Goal: Task Accomplishment & Management: Manage account settings

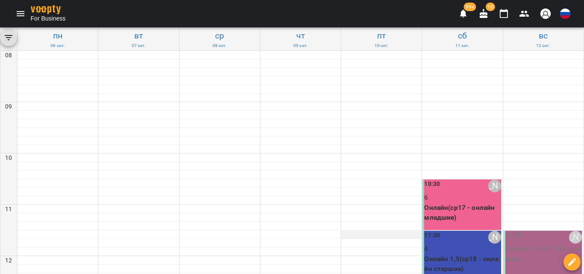
scroll to position [86, 0]
click at [455, 254] on p "Онлайн 1,5(ср18 - онлайн старшие)" at bounding box center [462, 264] width 77 height 20
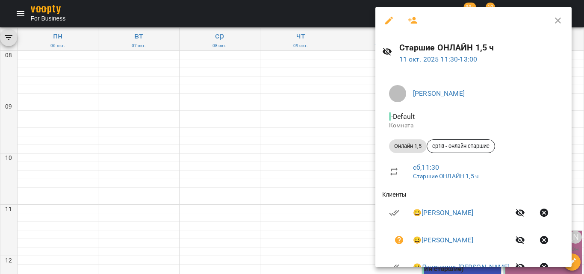
click at [414, 27] on button "button" at bounding box center [413, 20] width 21 height 21
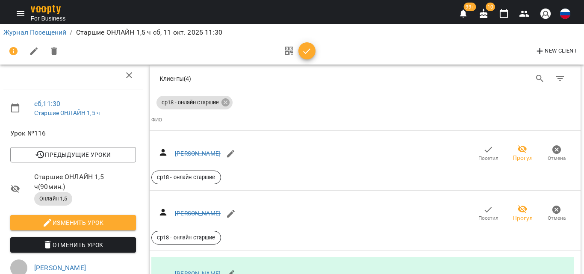
scroll to position [885, 0]
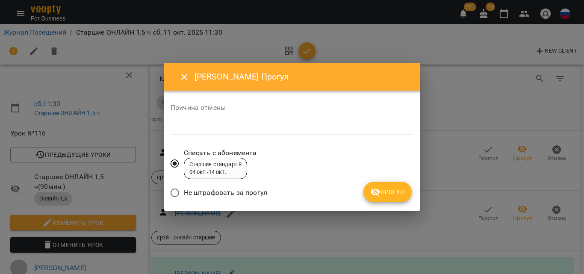
click at [403, 202] on div "Не штрафовать за прогул" at bounding box center [292, 194] width 243 height 20
click at [402, 196] on span "Прогул" at bounding box center [387, 192] width 35 height 10
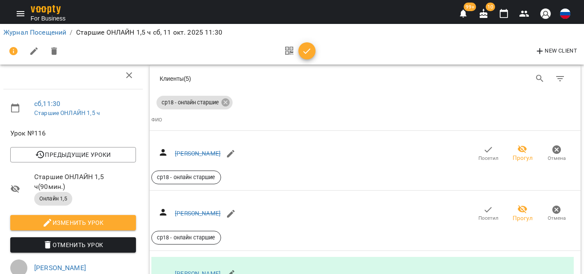
scroll to position [928, 0]
click at [54, 33] on link "Журнал Посещений" at bounding box center [34, 32] width 63 height 8
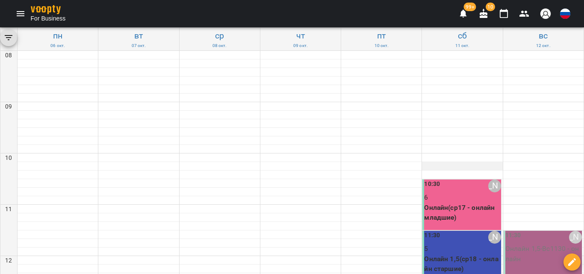
scroll to position [86, 0]
click at [440, 244] on p "5" at bounding box center [462, 249] width 77 height 10
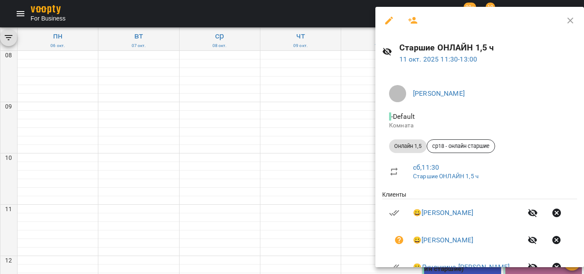
click at [420, 18] on button "button" at bounding box center [413, 20] width 21 height 21
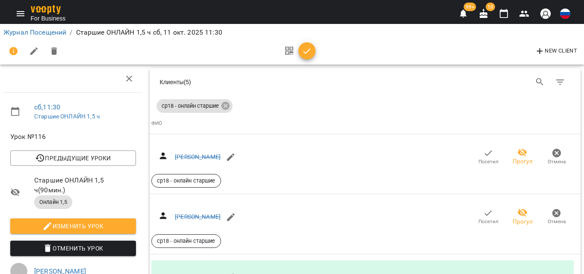
scroll to position [43, 0]
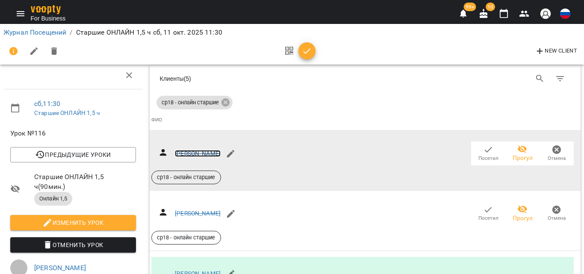
click at [203, 150] on link "Бунчук Анастасия" at bounding box center [198, 153] width 46 height 7
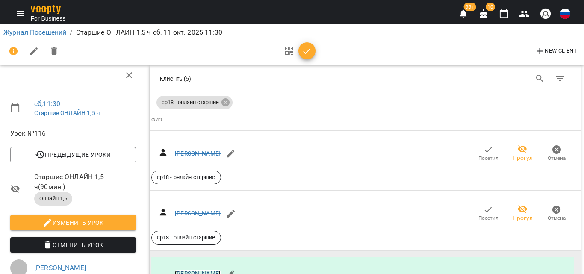
click at [199, 270] on link "Ивченко Анна" at bounding box center [198, 273] width 46 height 7
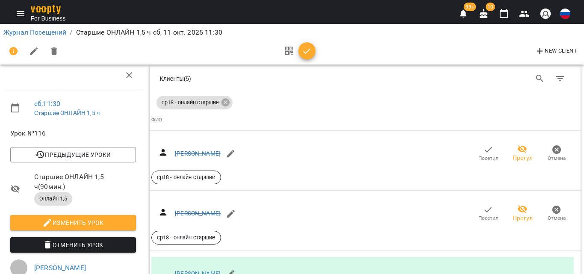
click at [31, 30] on link "Журнал Посещений" at bounding box center [34, 32] width 63 height 8
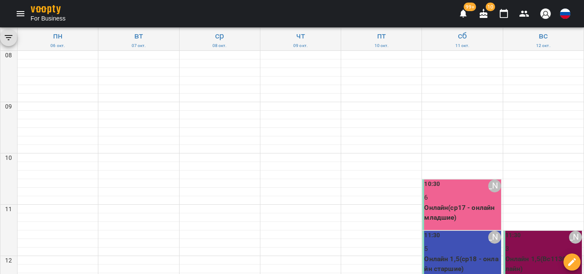
scroll to position [171, 0]
click at [16, 6] on button "Menu" at bounding box center [20, 13] width 21 height 21
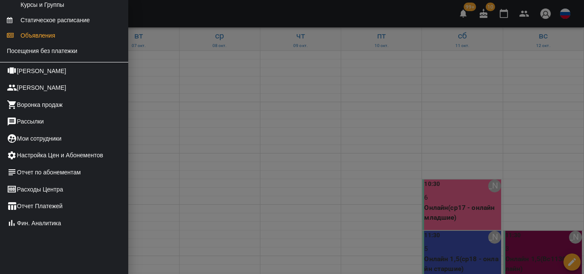
scroll to position [206, 0]
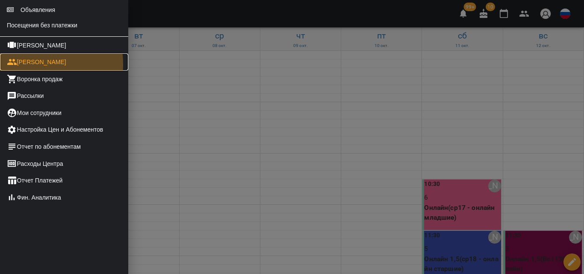
click at [28, 64] on link "[PERSON_NAME]" at bounding box center [64, 61] width 128 height 17
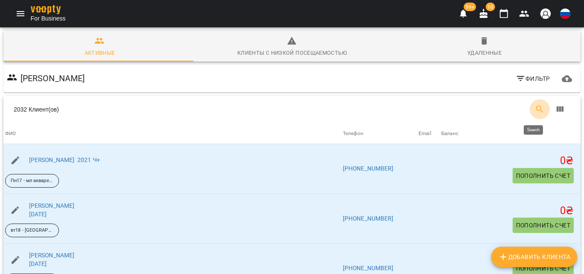
click at [530, 109] on button "Search" at bounding box center [540, 109] width 21 height 21
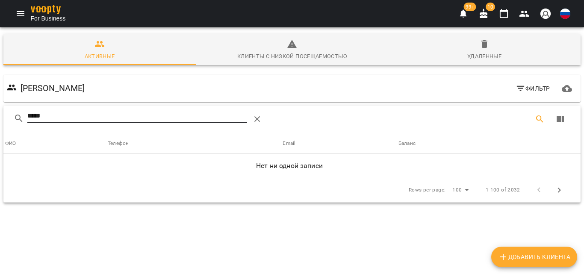
type input "*****"
click at [483, 49] on icon "button" at bounding box center [484, 44] width 10 height 10
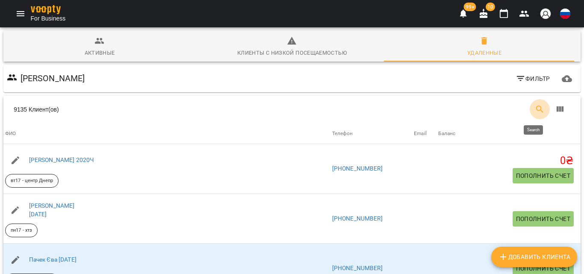
click at [535, 109] on icon "Search" at bounding box center [540, 109] width 10 height 10
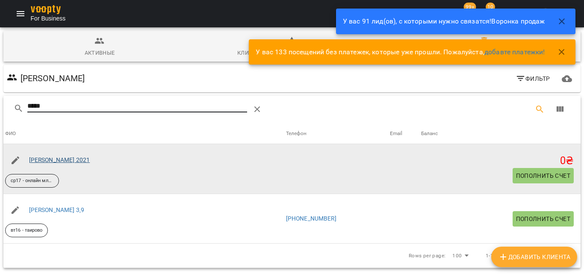
type input "*****"
click at [32, 161] on link "Мигун Ева 2021" at bounding box center [59, 160] width 61 height 7
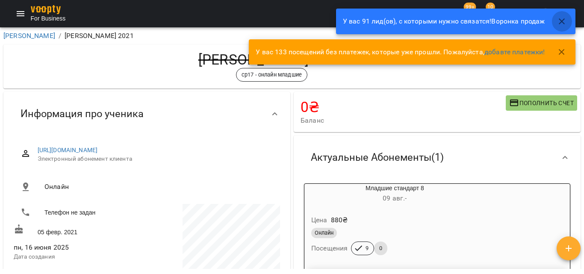
click at [562, 23] on icon "button" at bounding box center [562, 21] width 10 height 10
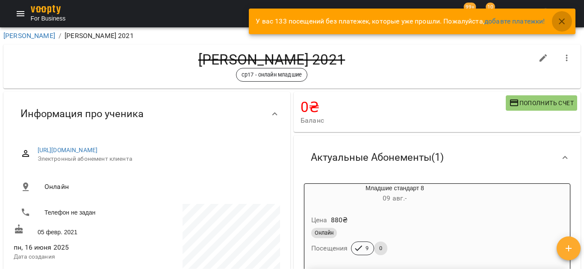
click at [563, 22] on icon "button" at bounding box center [562, 21] width 6 height 6
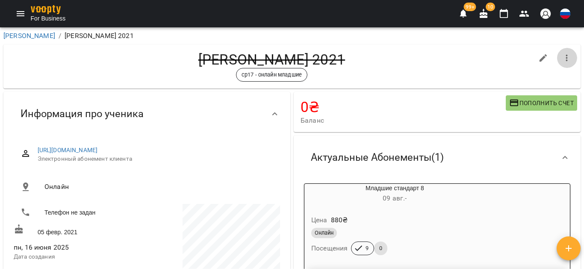
click at [562, 61] on icon "button" at bounding box center [567, 58] width 10 height 10
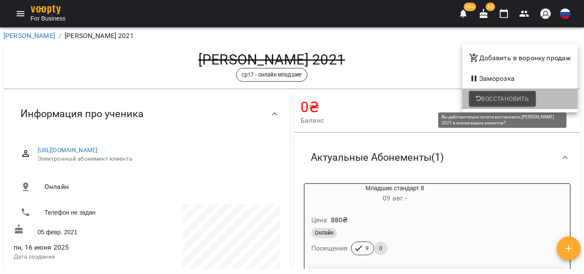
click at [520, 92] on button "Восстановить" at bounding box center [502, 98] width 67 height 15
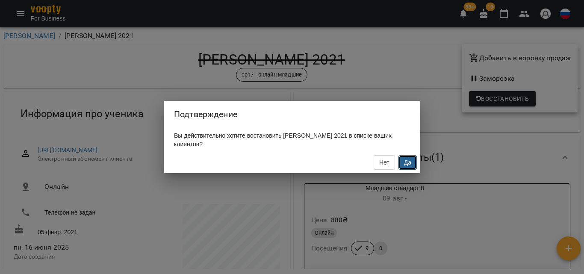
click at [404, 165] on span "Да" at bounding box center [407, 162] width 7 height 7
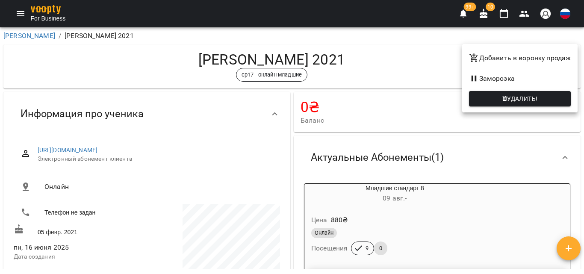
click at [19, 18] on div at bounding box center [292, 137] width 584 height 274
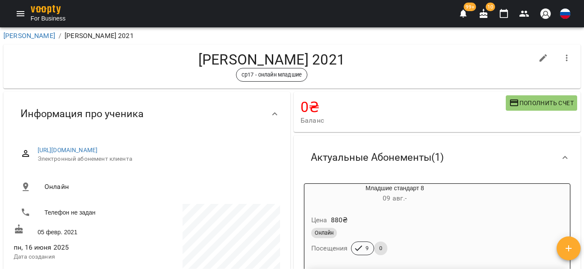
click at [22, 11] on icon "Menu" at bounding box center [20, 14] width 10 height 10
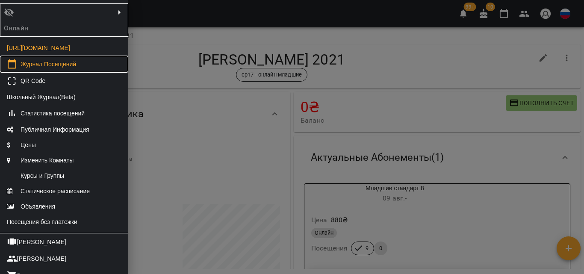
click at [18, 69] on link "Журнал Посещений" at bounding box center [64, 64] width 128 height 17
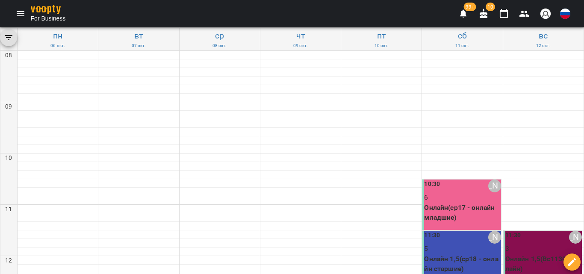
scroll to position [128, 0]
click at [448, 192] on p "6" at bounding box center [462, 197] width 77 height 10
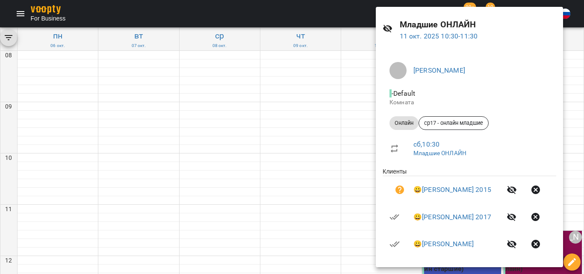
scroll to position [0, 0]
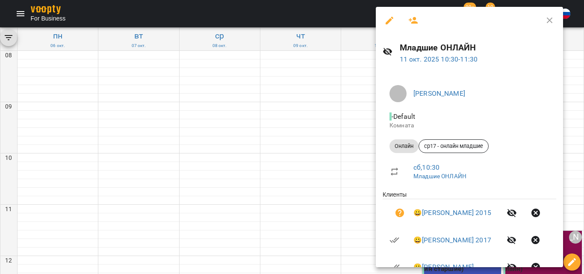
click at [411, 17] on icon "button" at bounding box center [413, 20] width 10 height 10
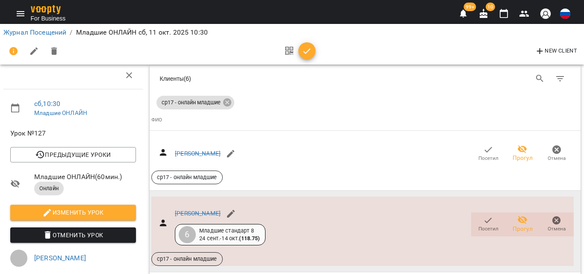
scroll to position [171, 0]
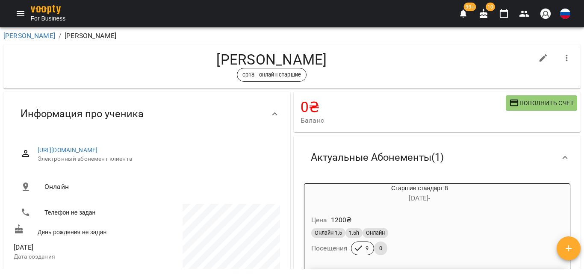
click at [568, 256] on button "button" at bounding box center [569, 248] width 24 height 24
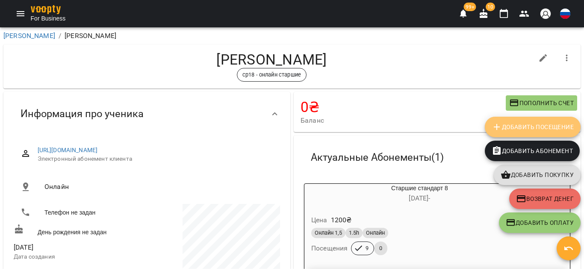
click at [547, 129] on span "Добавить Посещение" at bounding box center [533, 127] width 82 height 10
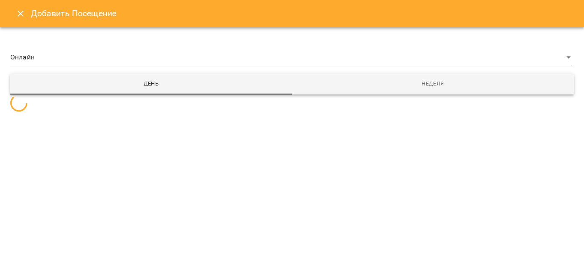
select select
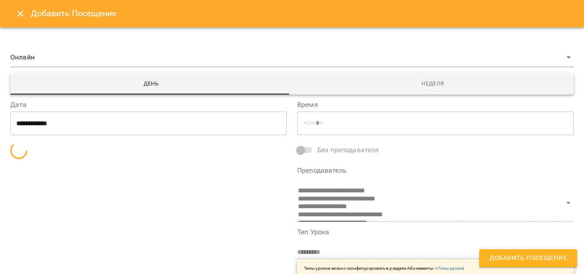
type input "*****"
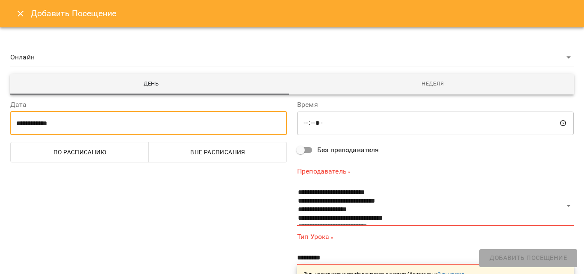
click at [43, 124] on input "**********" at bounding box center [148, 123] width 277 height 24
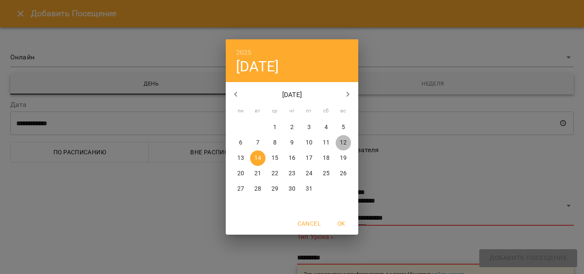
click at [345, 142] on p "12" at bounding box center [343, 143] width 7 height 9
type input "**********"
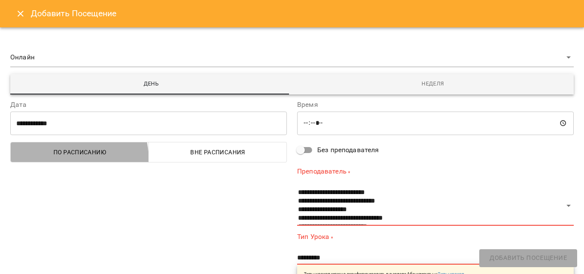
click at [51, 161] on button "По расписанию" at bounding box center [79, 152] width 139 height 21
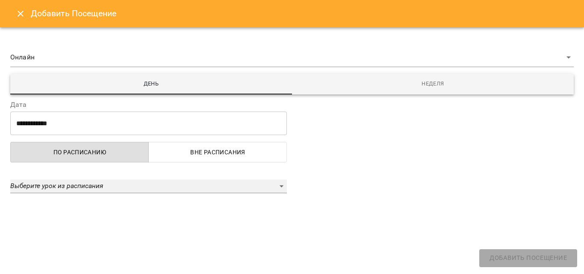
click at [53, 183] on em "Выберите урок из расписания" at bounding box center [56, 186] width 93 height 8
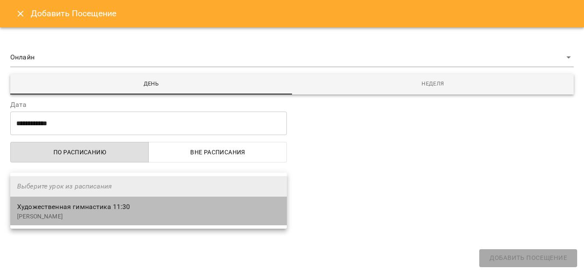
click at [58, 208] on span "Художественная гимнастика 11:30" at bounding box center [73, 207] width 113 height 8
select select "**********"
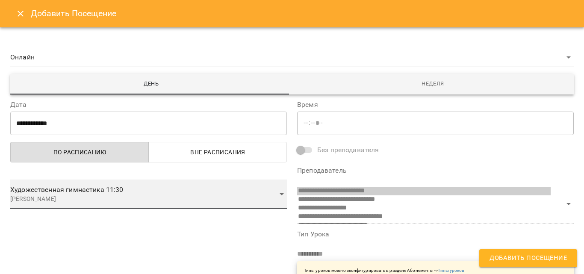
scroll to position [6, 0]
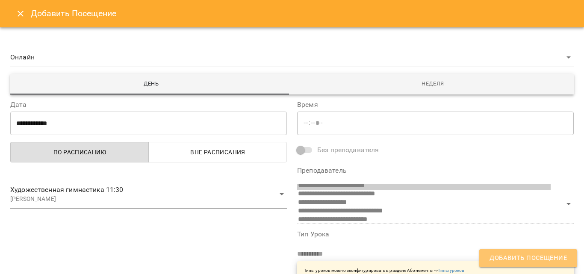
click at [499, 260] on span "Добавить Посещение" at bounding box center [528, 258] width 77 height 11
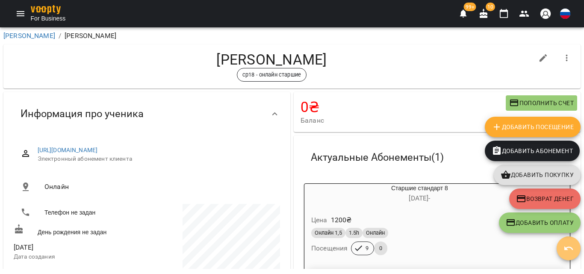
click at [572, 246] on icon "button" at bounding box center [569, 248] width 10 height 10
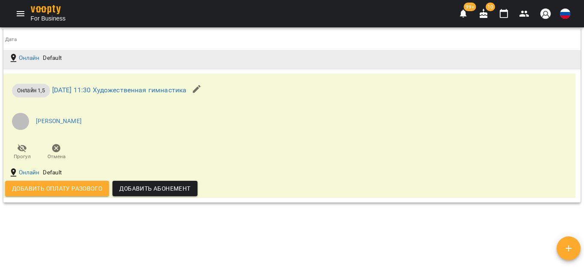
scroll to position [812, 0]
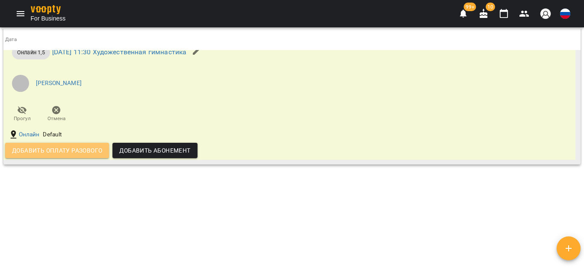
click at [91, 156] on span "Добавить оплату разового" at bounding box center [57, 150] width 90 height 10
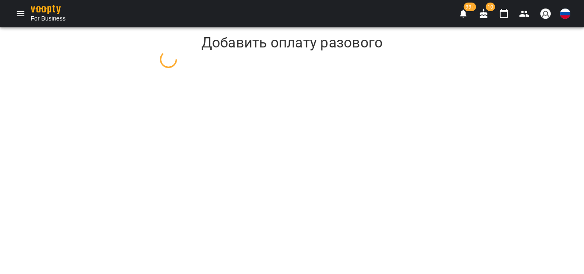
select select "**********"
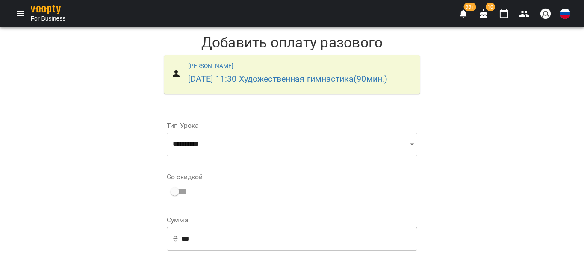
scroll to position [155, 0]
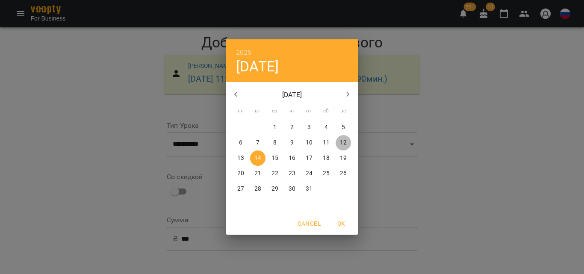
click at [342, 139] on p "12" at bounding box center [343, 143] width 7 height 9
type input "**********"
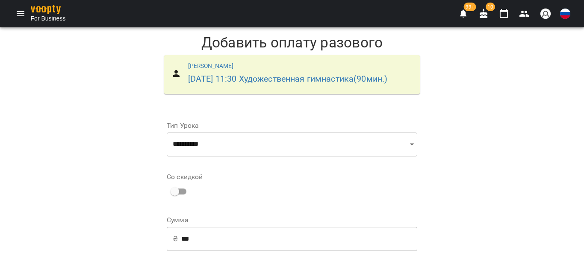
select select "**********"
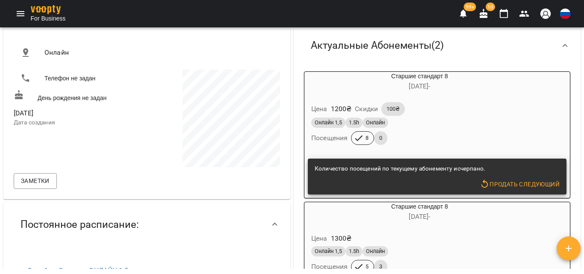
scroll to position [171, 0]
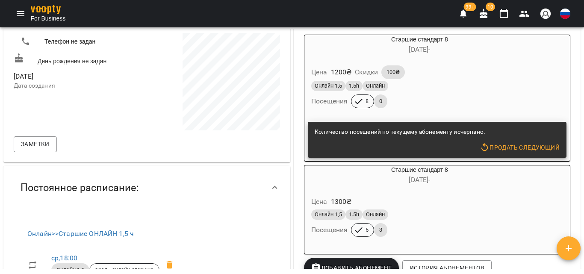
drag, startPoint x: 569, startPoint y: 248, endPoint x: 571, endPoint y: 242, distance: 6.4
click at [569, 248] on icon "button" at bounding box center [569, 248] width 6 height 6
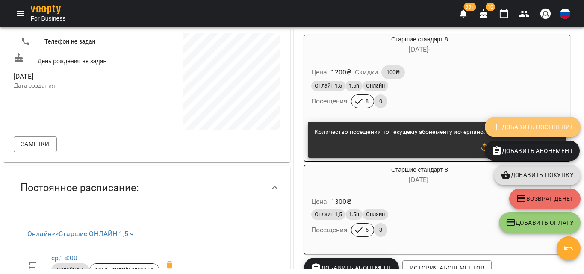
click at [562, 127] on span "Добавить Посещение" at bounding box center [533, 127] width 82 height 10
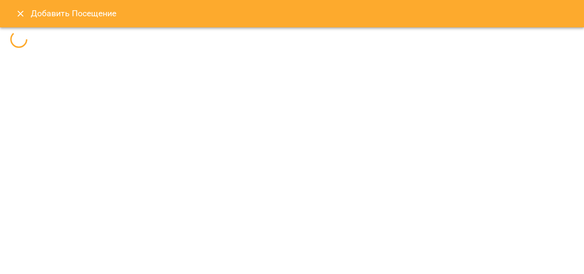
select select
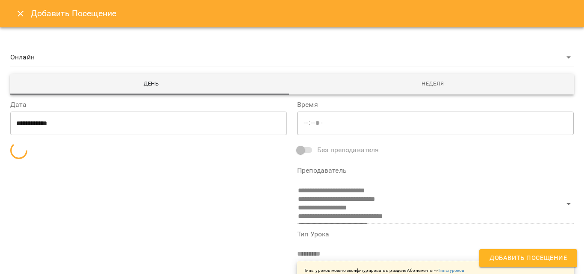
type input "*****"
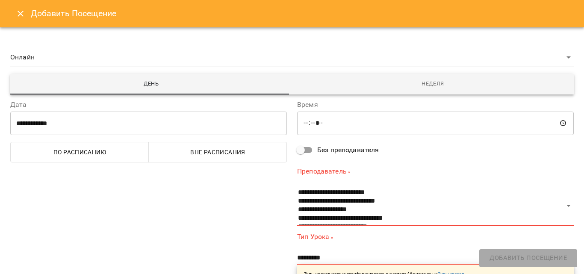
click at [117, 123] on input "**********" at bounding box center [148, 123] width 277 height 24
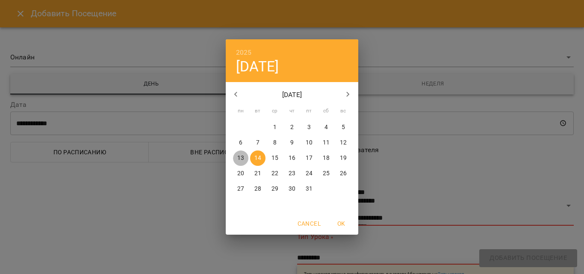
click at [239, 157] on p "13" at bounding box center [240, 158] width 7 height 9
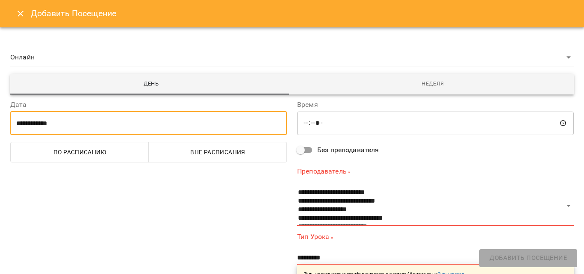
click at [41, 120] on input "**********" at bounding box center [148, 123] width 277 height 24
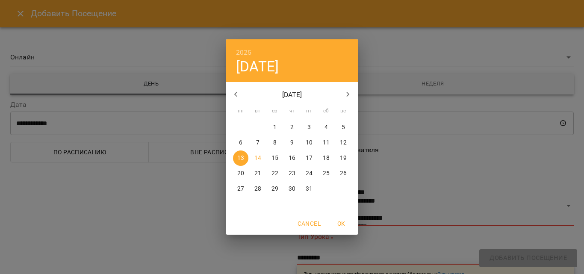
click at [346, 145] on p "12" at bounding box center [343, 143] width 7 height 9
type input "**********"
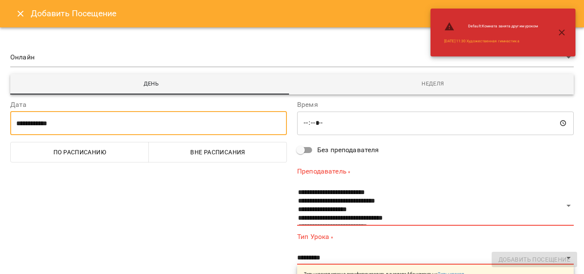
click at [18, 152] on span "По расписанию" at bounding box center [80, 152] width 128 height 10
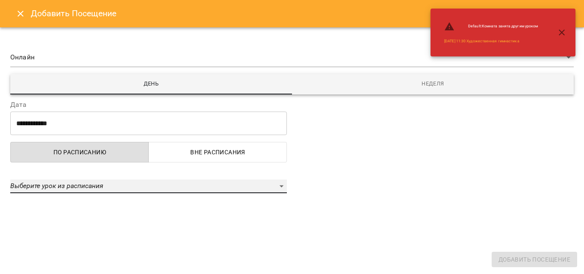
click at [30, 180] on div "Выберите урок из расписания" at bounding box center [148, 187] width 277 height 14
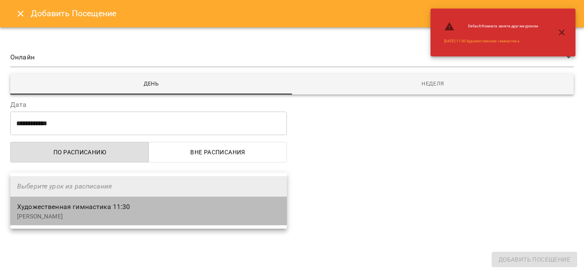
click at [75, 217] on p "[PERSON_NAME]" at bounding box center [148, 217] width 263 height 9
select select "**********"
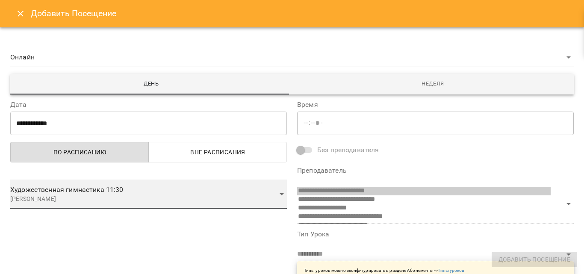
scroll to position [6, 0]
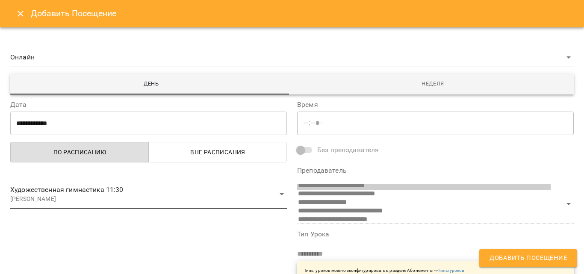
click at [547, 252] on button "Добавить Посещение" at bounding box center [528, 258] width 98 height 18
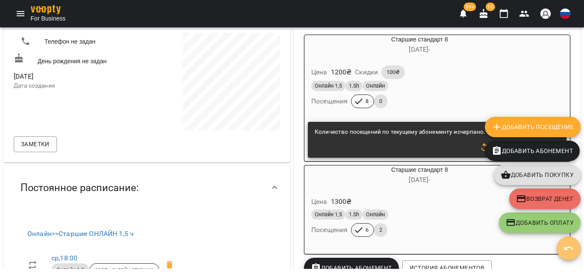
drag, startPoint x: 574, startPoint y: 247, endPoint x: 513, endPoint y: 189, distance: 84.1
click at [569, 239] on button "button" at bounding box center [569, 248] width 24 height 24
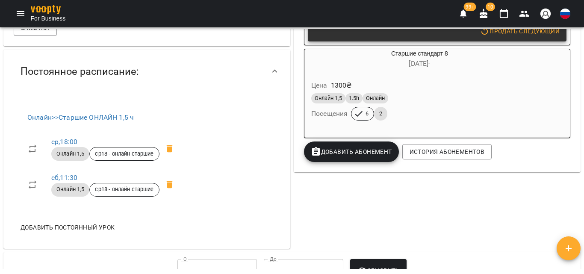
scroll to position [214, 0]
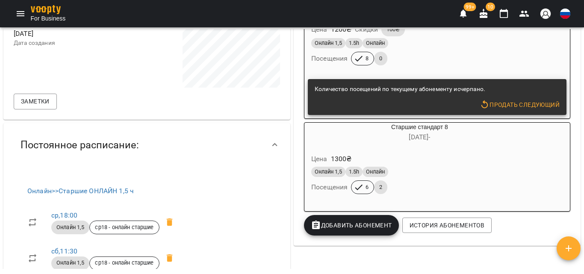
click at [483, 149] on div "Цена 1300 ₴ Онлайн 1,5 1.5h Онлайн Посещения 6 2" at bounding box center [419, 175] width 231 height 58
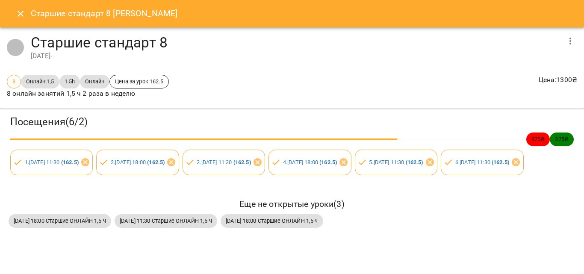
scroll to position [1, 0]
click at [511, 168] on icon at bounding box center [516, 162] width 10 height 10
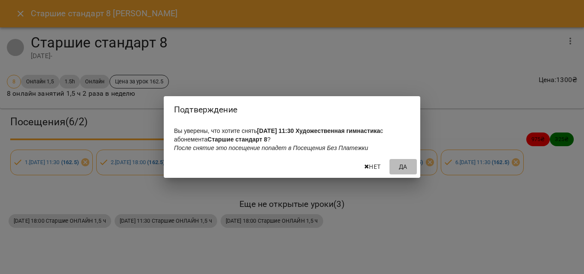
click at [406, 168] on span "Да" at bounding box center [403, 167] width 21 height 10
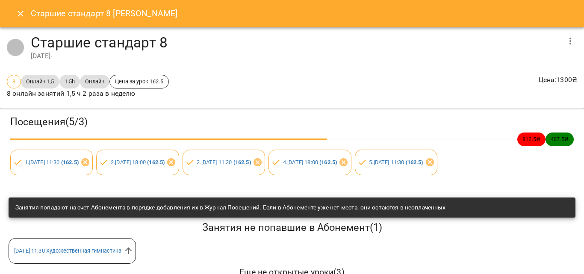
click at [16, 15] on icon "Close" at bounding box center [20, 14] width 10 height 10
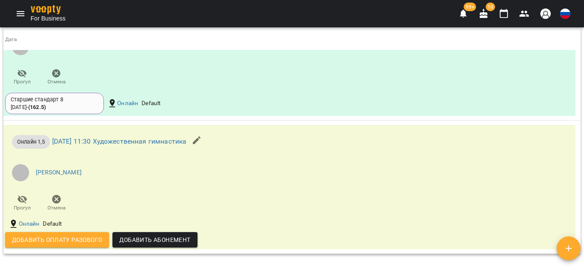
scroll to position [890, 0]
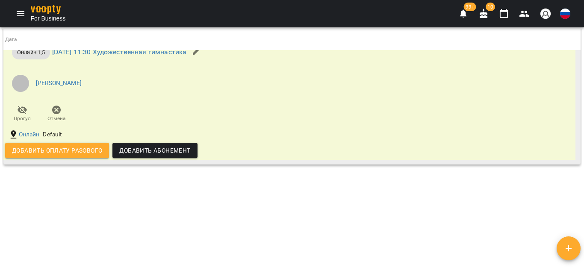
click at [87, 150] on span "Добавить оплату разового" at bounding box center [57, 150] width 90 height 10
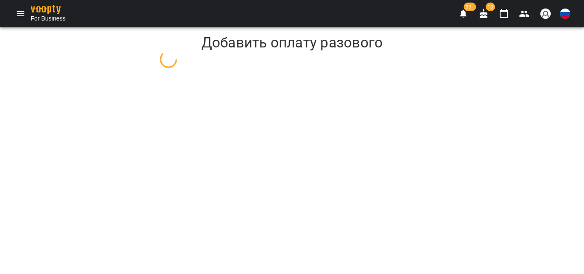
select select "**********"
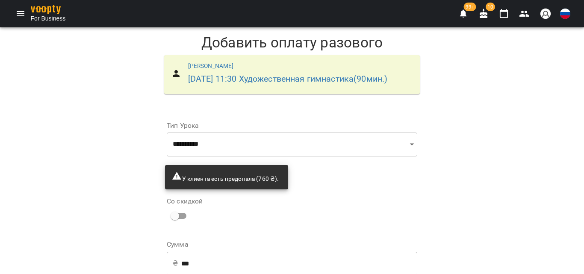
scroll to position [88, 0]
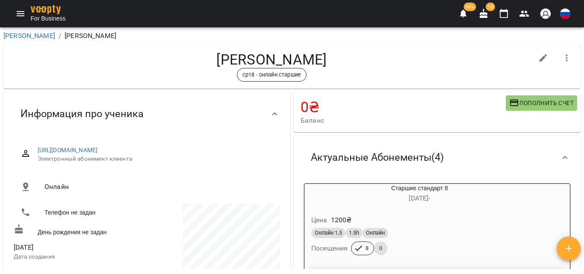
click at [570, 253] on icon "button" at bounding box center [569, 248] width 10 height 10
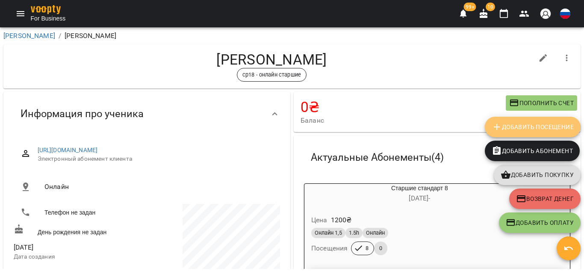
click at [508, 125] on span "Добавить Посещение" at bounding box center [533, 127] width 82 height 10
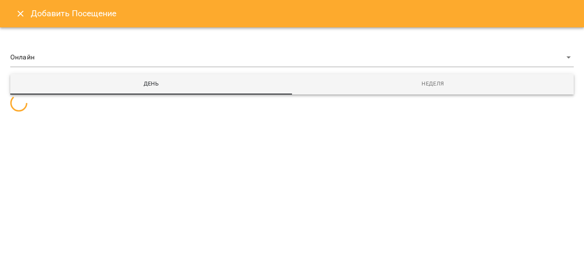
select select
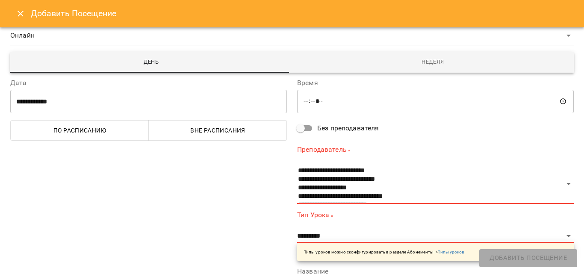
scroll to position [43, 0]
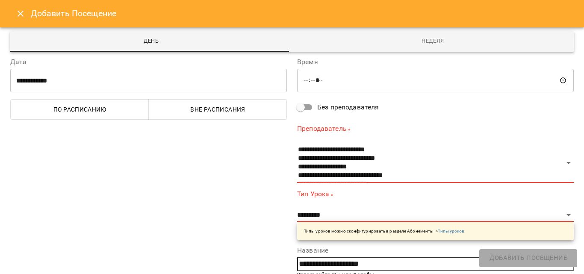
click at [40, 74] on input "**********" at bounding box center [148, 80] width 277 height 24
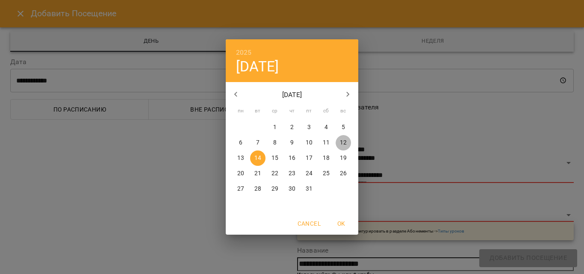
click at [344, 143] on p "12" at bounding box center [343, 143] width 7 height 9
type input "**********"
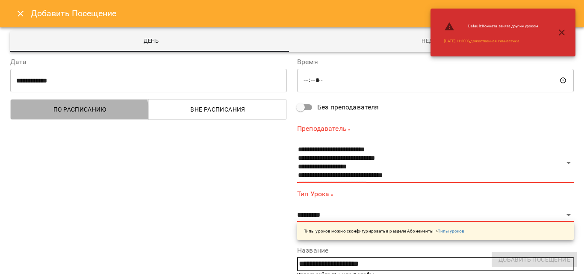
click at [74, 114] on span "По расписанию" at bounding box center [80, 109] width 128 height 10
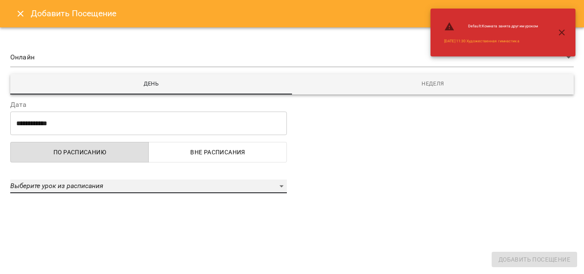
click at [51, 182] on em "Выберите урок из расписания" at bounding box center [56, 186] width 93 height 8
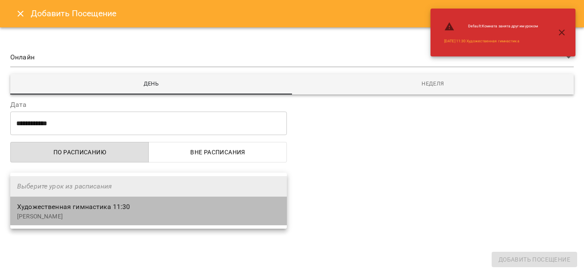
click at [43, 207] on span "Художественная гимнастика 11:30" at bounding box center [73, 207] width 113 height 8
select select "**********"
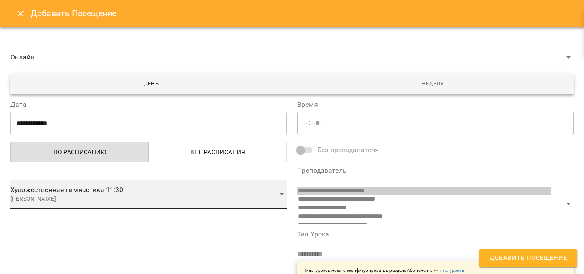
scroll to position [6, 0]
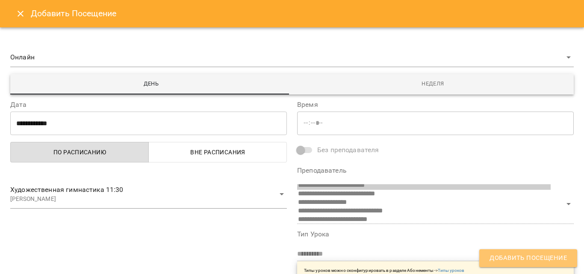
click at [536, 257] on span "Добавить Посещение" at bounding box center [528, 258] width 77 height 11
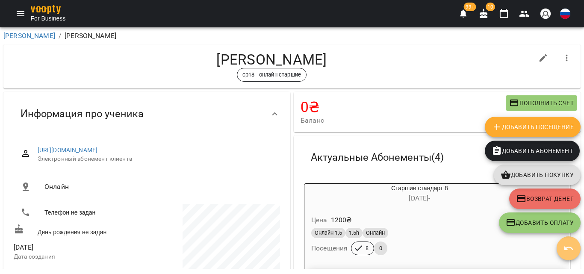
click at [569, 249] on icon "button" at bounding box center [569, 248] width 10 height 10
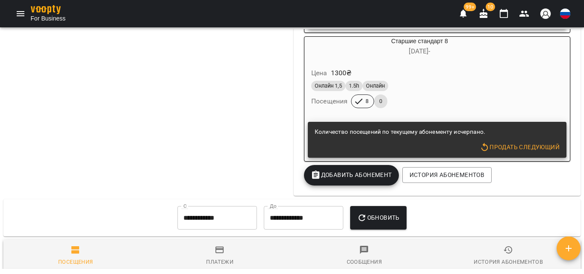
scroll to position [513, 0]
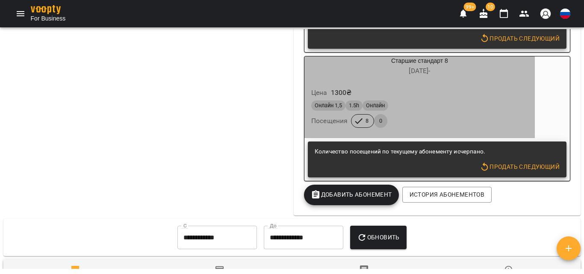
click at [462, 130] on div "Онлайн 1,5 1.5h Онлайн Посещения 8 0" at bounding box center [420, 114] width 220 height 31
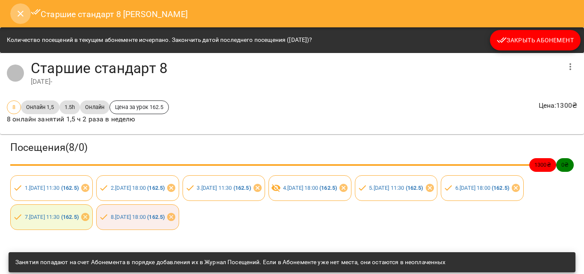
click at [15, 15] on button "Close" at bounding box center [20, 13] width 21 height 21
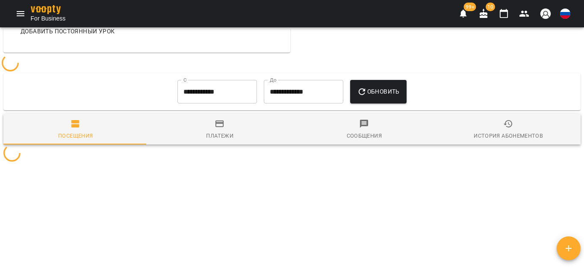
scroll to position [489, 0]
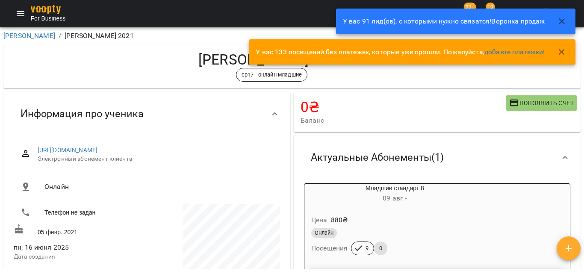
click at [562, 21] on icon "button" at bounding box center [562, 21] width 6 height 6
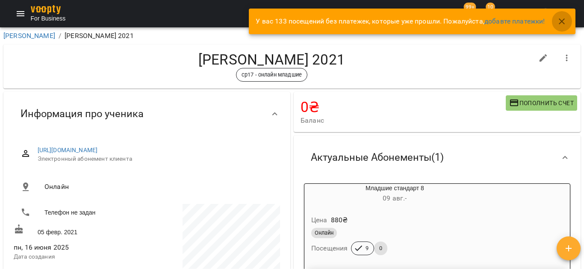
click at [564, 20] on icon "button" at bounding box center [562, 21] width 6 height 6
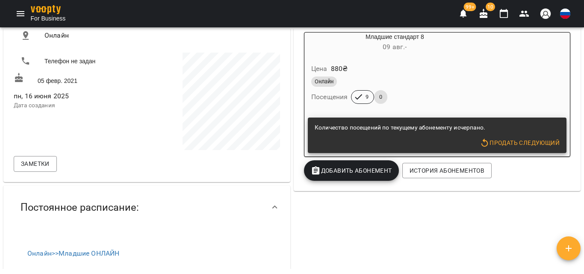
scroll to position [86, 0]
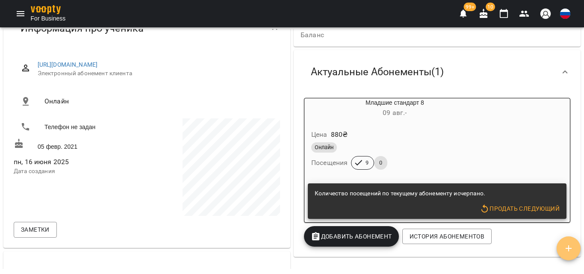
drag, startPoint x: 569, startPoint y: 249, endPoint x: 580, endPoint y: 70, distance: 179.5
click at [570, 247] on icon "button" at bounding box center [569, 248] width 10 height 10
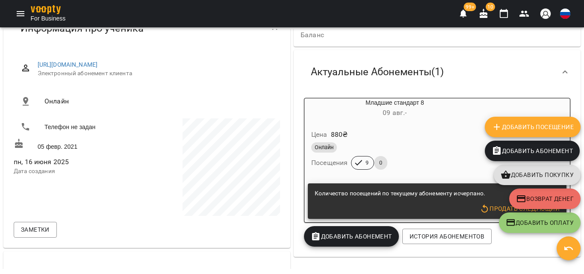
click at [541, 124] on span "Добавить Посещение" at bounding box center [533, 127] width 82 height 10
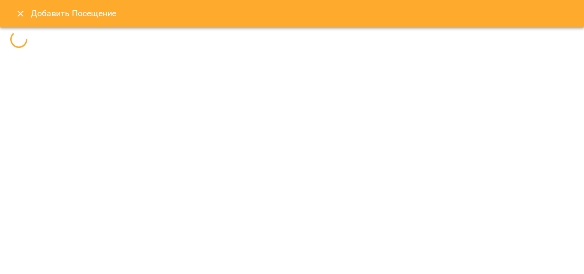
select select
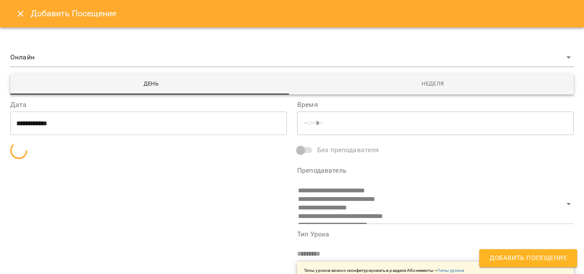
type input "*****"
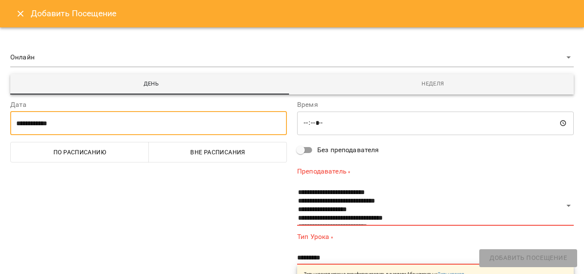
click at [27, 124] on input "**********" at bounding box center [148, 123] width 277 height 24
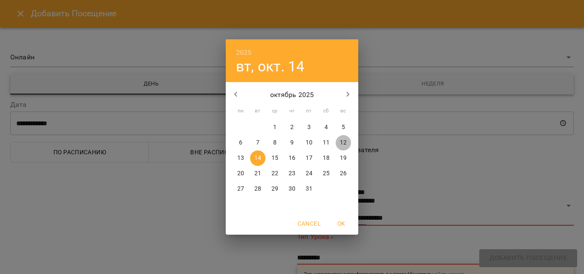
click at [348, 137] on button "12" at bounding box center [343, 142] width 15 height 15
type input "**********"
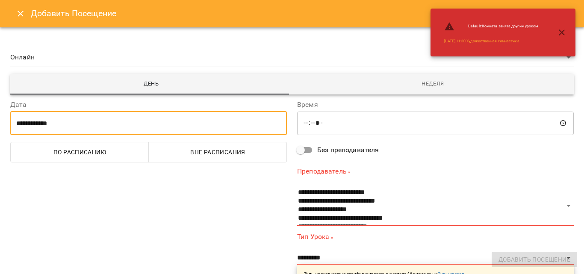
click at [55, 148] on span "По расписанию" at bounding box center [80, 152] width 128 height 10
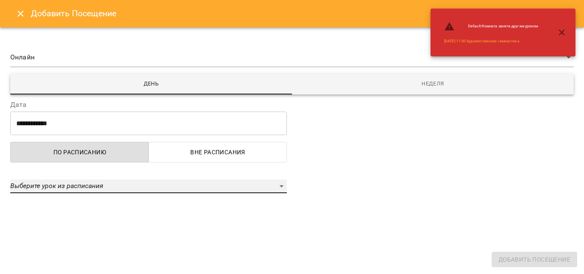
click at [73, 192] on div "Выберите урок из расписания" at bounding box center [148, 187] width 277 height 14
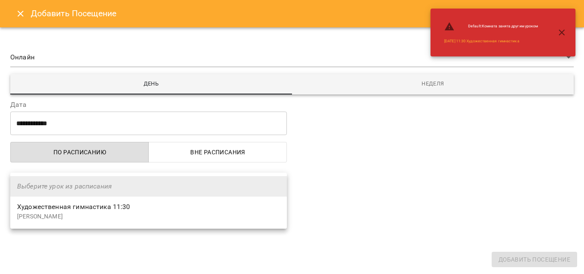
click at [63, 217] on p "[PERSON_NAME]" at bounding box center [148, 217] width 263 height 9
select select "**********"
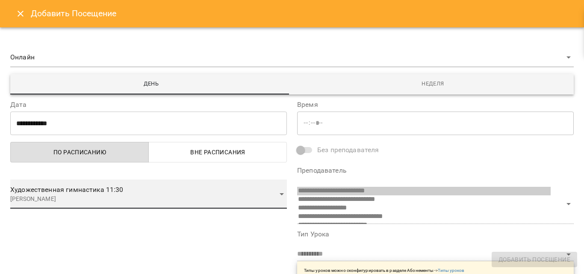
scroll to position [6, 0]
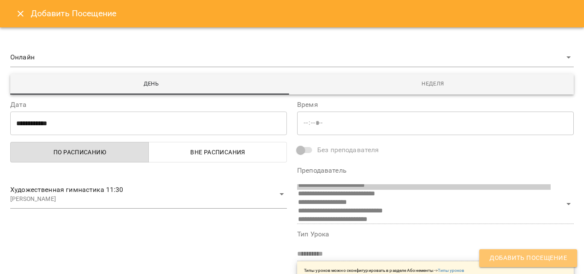
click at [521, 259] on span "Добавить Посещение" at bounding box center [528, 258] width 77 height 11
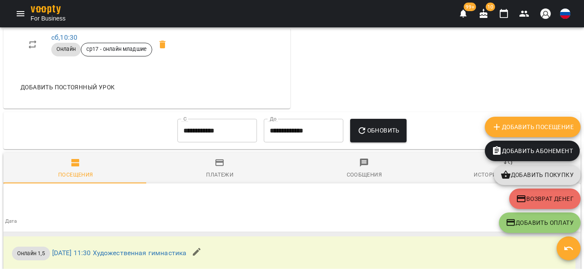
scroll to position [638, 0]
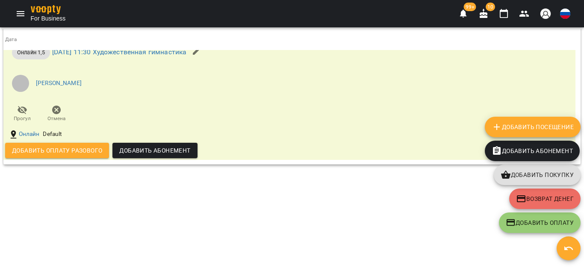
click at [567, 249] on icon "button" at bounding box center [569, 248] width 9 height 4
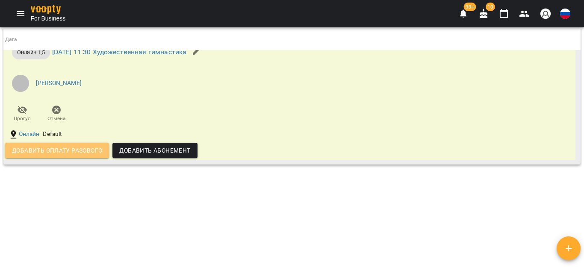
click at [33, 153] on span "Добавить оплату разового" at bounding box center [57, 150] width 90 height 10
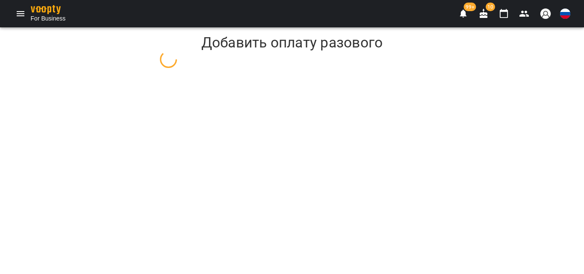
select select "**********"
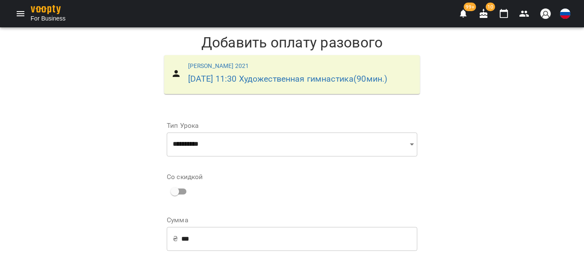
scroll to position [155, 0]
drag, startPoint x: 314, startPoint y: 162, endPoint x: 324, endPoint y: 152, distance: 13.9
select select "**********"
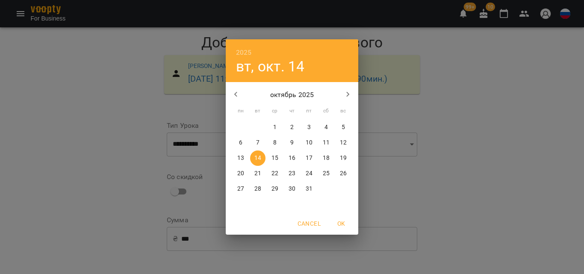
click at [346, 142] on p "12" at bounding box center [343, 143] width 7 height 9
type input "**********"
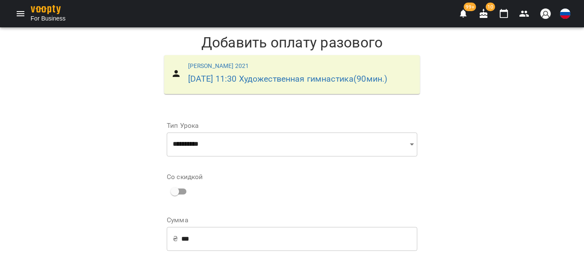
scroll to position [142, 0]
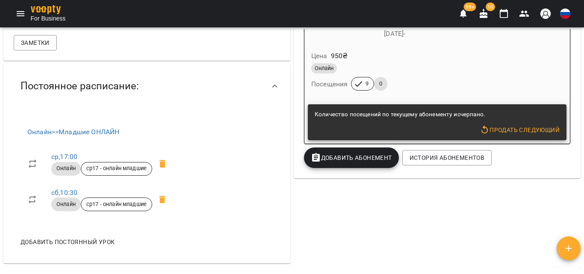
scroll to position [299, 0]
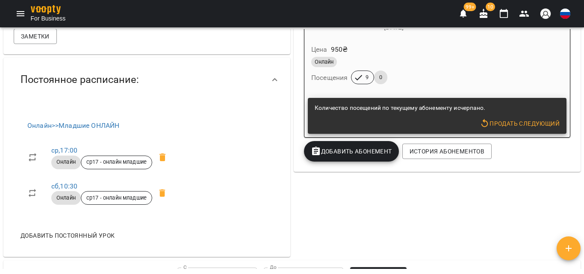
click at [423, 74] on div "Онлайн Посещения 9 0" at bounding box center [395, 70] width 171 height 31
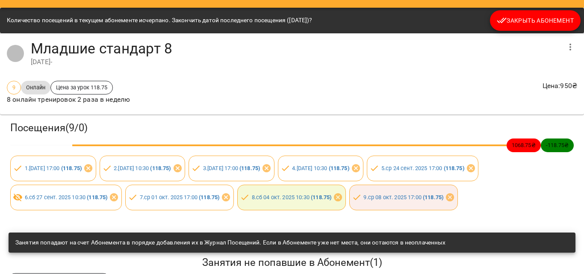
scroll to position [0, 0]
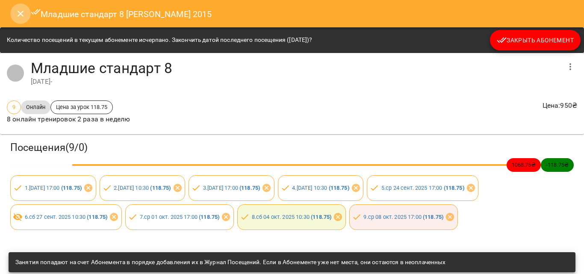
click at [26, 16] on button "Close" at bounding box center [20, 13] width 21 height 21
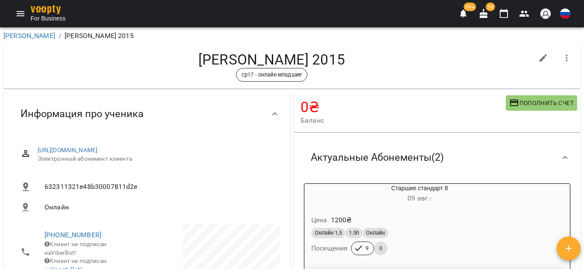
click at [525, 101] on span "Пополнить счет" at bounding box center [541, 103] width 65 height 10
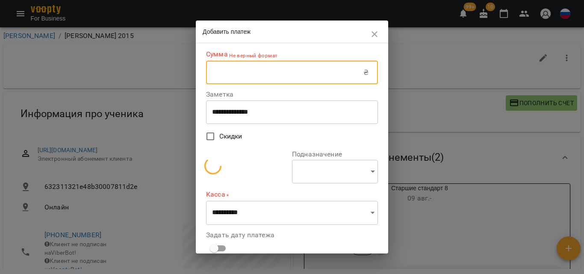
click at [210, 74] on input "text" at bounding box center [284, 73] width 157 height 24
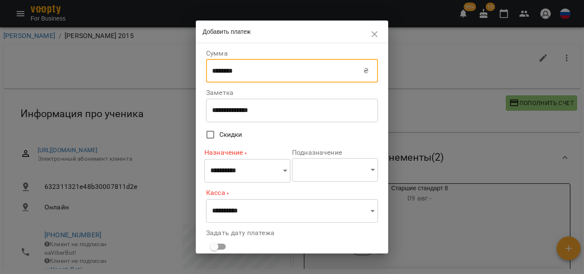
type input "********"
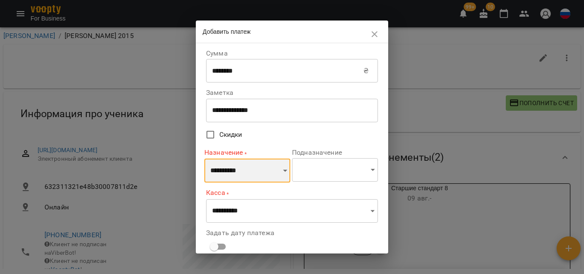
click at [259, 171] on select "**********" at bounding box center [247, 171] width 86 height 24
select select "*********"
click at [204, 159] on select "**********" at bounding box center [247, 171] width 86 height 24
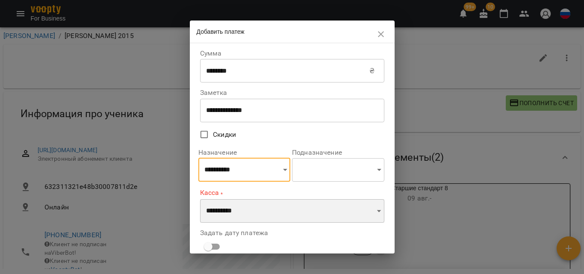
click at [219, 207] on select "**********" at bounding box center [292, 211] width 184 height 24
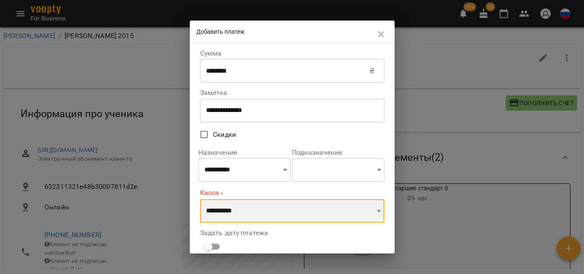
select select "**********"
click at [200, 199] on select "**********" at bounding box center [292, 211] width 184 height 24
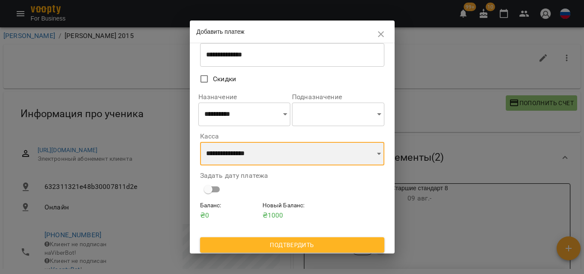
scroll to position [59, 0]
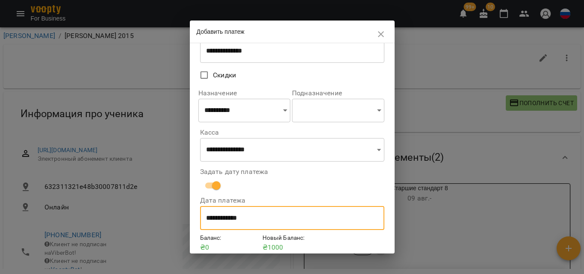
click at [206, 219] on input "**********" at bounding box center [292, 218] width 184 height 24
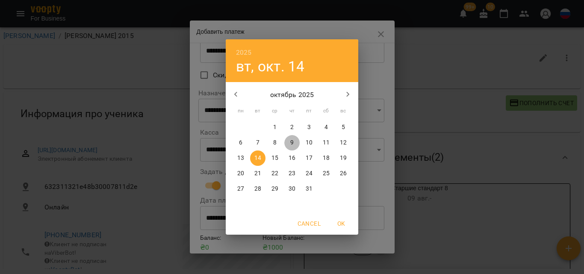
click at [291, 142] on p "9" at bounding box center [291, 143] width 3 height 9
type input "**********"
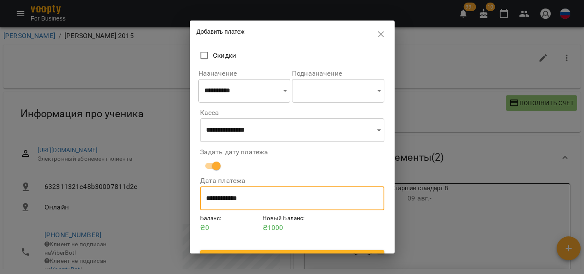
scroll to position [96, 0]
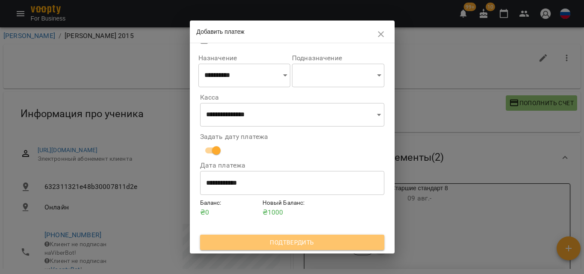
click at [275, 238] on span "Подтвердить" at bounding box center [292, 242] width 171 height 10
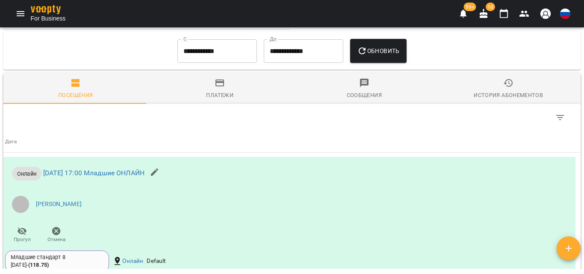
scroll to position [447, 0]
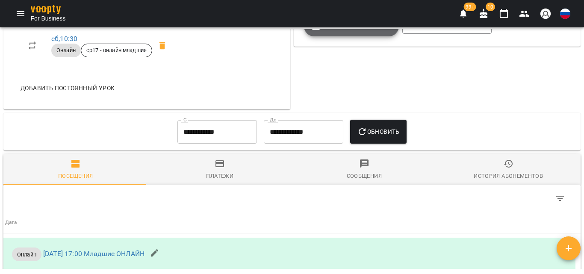
click at [372, 34] on button "Добавить Абонемент" at bounding box center [351, 26] width 95 height 21
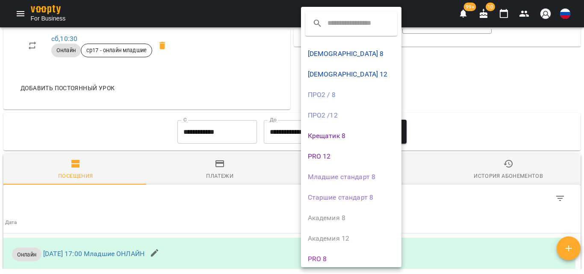
click at [348, 177] on li "Младшие стандарт 8" at bounding box center [351, 177] width 101 height 21
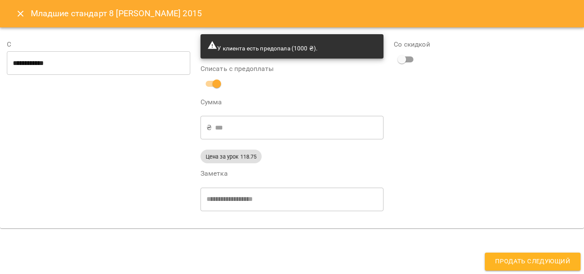
scroll to position [436, 0]
type input "**********"
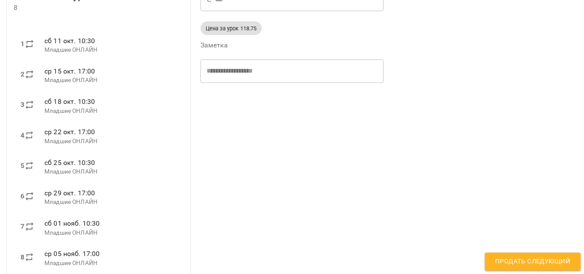
scroll to position [148, 0]
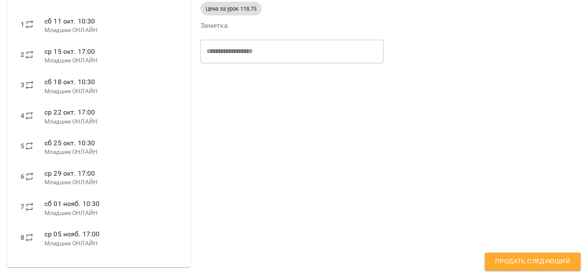
click at [514, 260] on span "Продать следующий" at bounding box center [532, 261] width 75 height 11
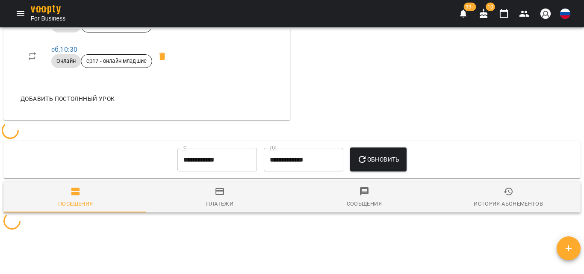
scroll to position [412, 0]
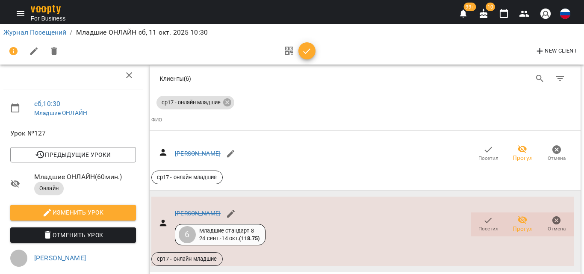
scroll to position [128, 0]
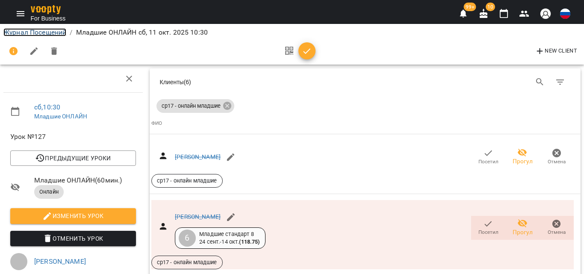
click at [40, 31] on link "Журнал Посещений" at bounding box center [34, 32] width 63 height 8
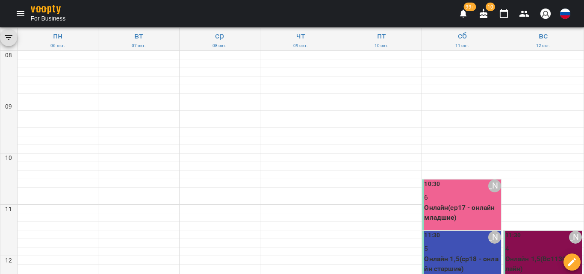
scroll to position [86, 0]
click at [464, 254] on p "Онлайн 1,5(ср18 - онлайн старшие)" at bounding box center [462, 264] width 77 height 20
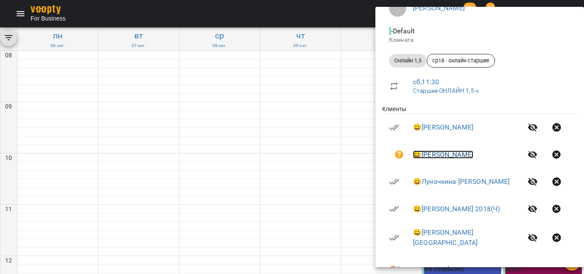
click at [446, 155] on link "😀 [PERSON_NAME]" at bounding box center [443, 155] width 60 height 8
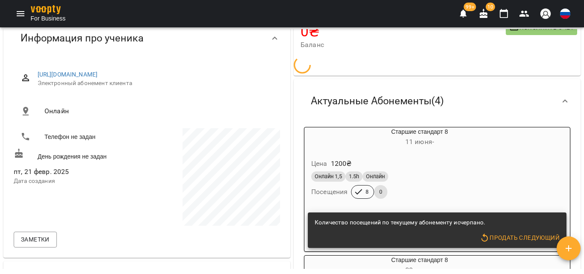
scroll to position [86, 0]
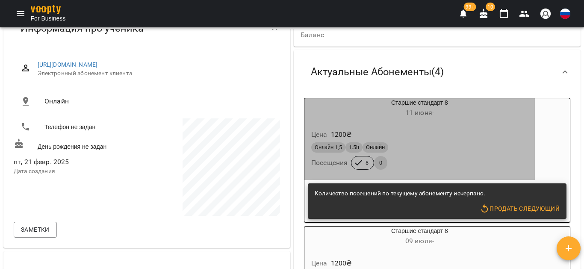
click at [474, 130] on div "Цена 1200 ₴" at bounding box center [420, 134] width 220 height 15
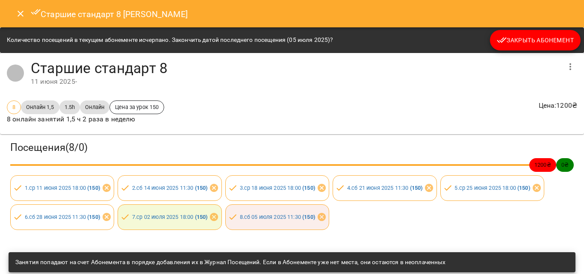
click at [522, 40] on span "Закрыть Абонемент" at bounding box center [535, 40] width 77 height 10
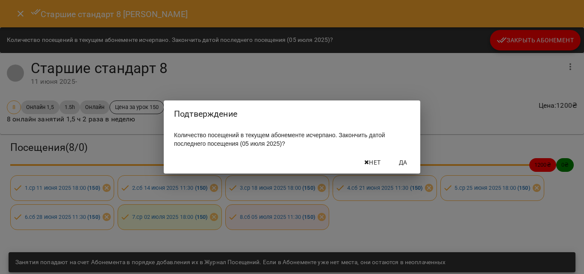
click at [395, 170] on button "Да" at bounding box center [403, 162] width 27 height 15
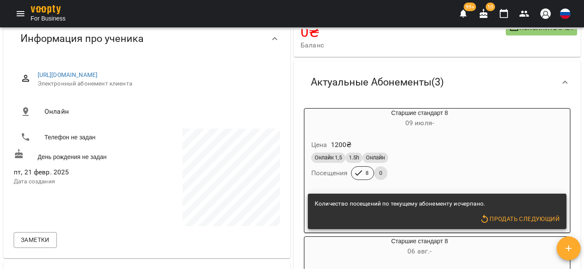
scroll to position [43, 0]
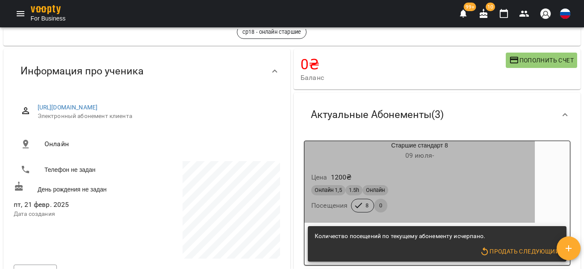
click at [431, 169] on div "Цена 1200 ₴ Онлайн 1,5 1.5h Онлайн Посещения 8 0" at bounding box center [419, 194] width 231 height 58
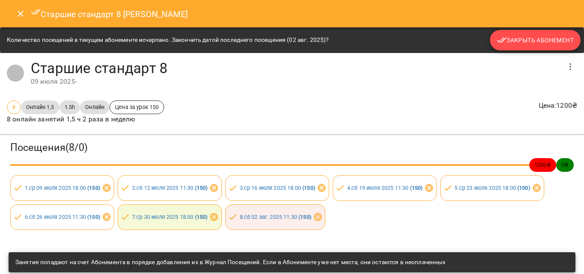
click at [508, 36] on span "Закрыть Абонемент" at bounding box center [535, 40] width 77 height 10
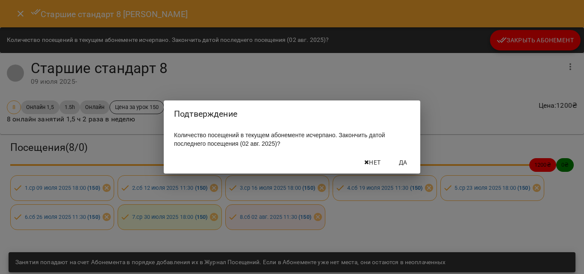
click at [415, 152] on div "Нет Да" at bounding box center [292, 162] width 257 height 22
click at [411, 158] on button "Да" at bounding box center [403, 162] width 27 height 15
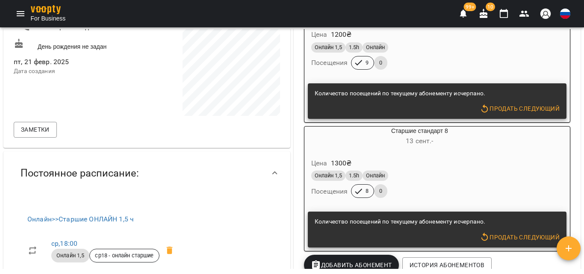
scroll to position [214, 0]
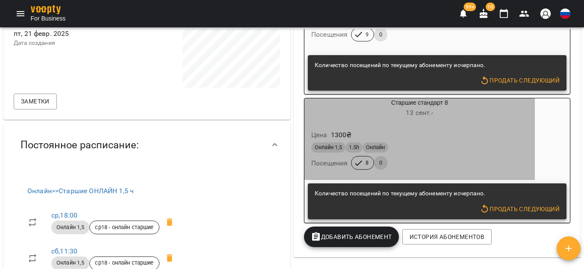
click at [445, 110] on h6 "13 сент. -" at bounding box center [419, 113] width 231 height 12
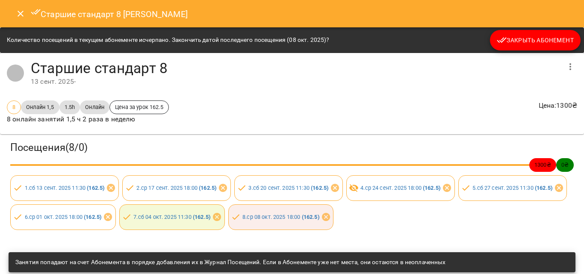
click at [561, 74] on button "button" at bounding box center [570, 66] width 21 height 21
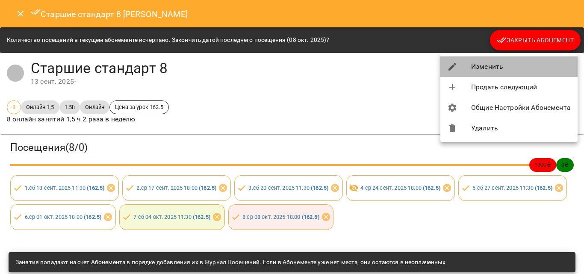
click at [467, 64] on div at bounding box center [459, 67] width 24 height 10
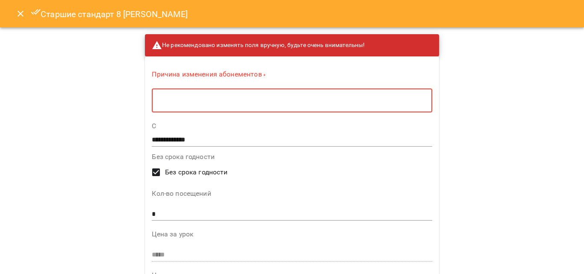
drag, startPoint x: 130, startPoint y: 103, endPoint x: 140, endPoint y: 95, distance: 12.8
click at [158, 98] on textarea at bounding box center [292, 101] width 268 height 8
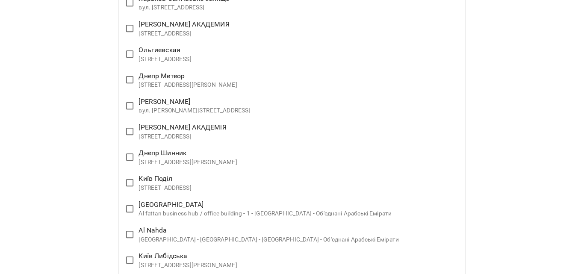
scroll to position [1813, 0]
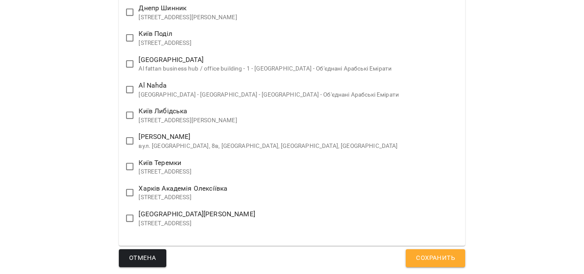
type textarea "**********"
click at [416, 261] on span "Сохранить" at bounding box center [435, 258] width 39 height 11
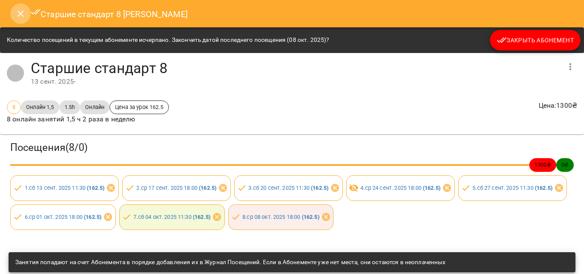
click at [20, 12] on icon "Close" at bounding box center [20, 14] width 10 height 10
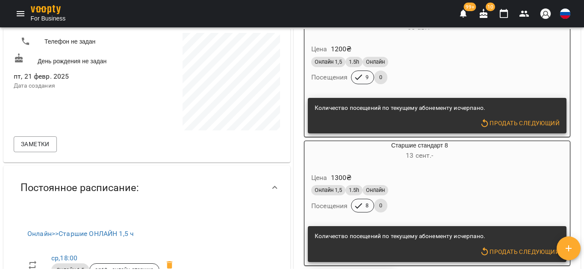
scroll to position [214, 0]
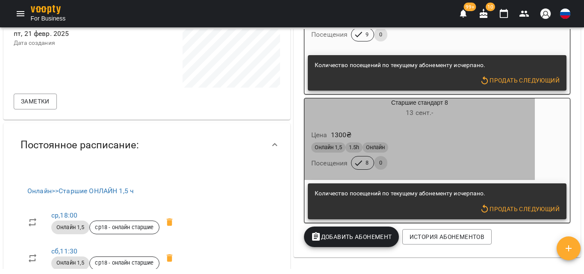
click at [457, 125] on div "Цена 1300 ₴ Онлайн 1,5 1.5h Онлайн Посещения 8 0" at bounding box center [419, 151] width 231 height 58
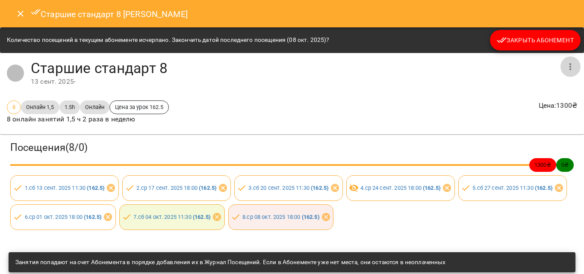
click at [566, 68] on icon "button" at bounding box center [570, 67] width 10 height 10
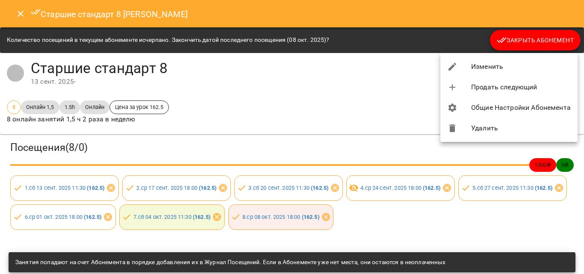
click at [456, 66] on icon at bounding box center [452, 67] width 10 height 10
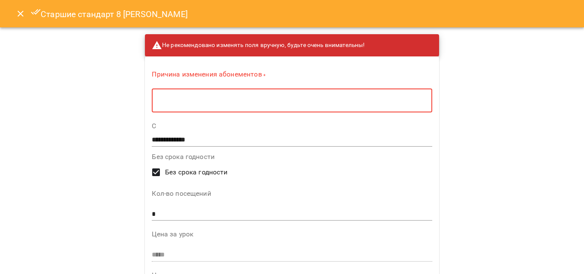
click at [167, 97] on textarea at bounding box center [292, 101] width 268 height 8
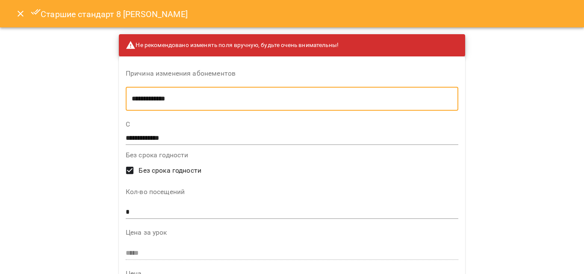
type textarea "**********"
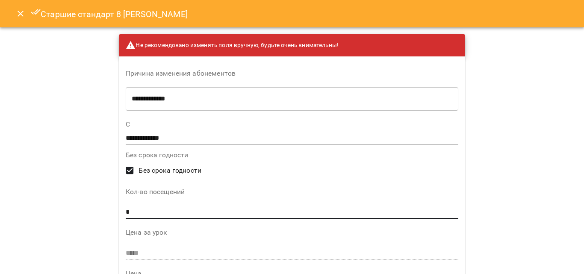
drag, startPoint x: 133, startPoint y: 213, endPoint x: 132, endPoint y: 198, distance: 14.1
click at [131, 201] on div "Кол-во посещений *" at bounding box center [292, 206] width 333 height 34
type input "*"
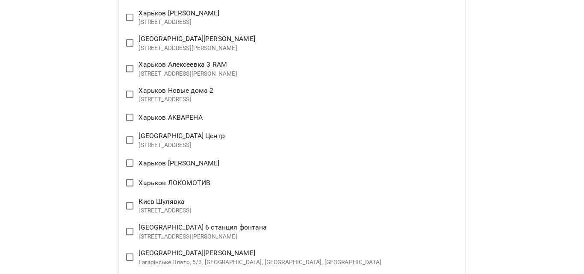
scroll to position [1813, 0]
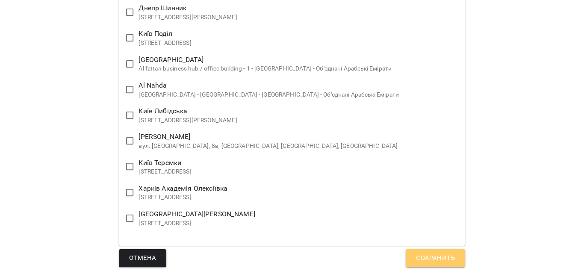
click at [430, 256] on span "Сохранить" at bounding box center [435, 258] width 39 height 11
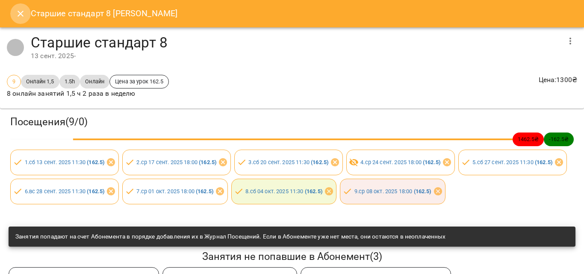
click at [17, 7] on button "Close" at bounding box center [20, 13] width 21 height 21
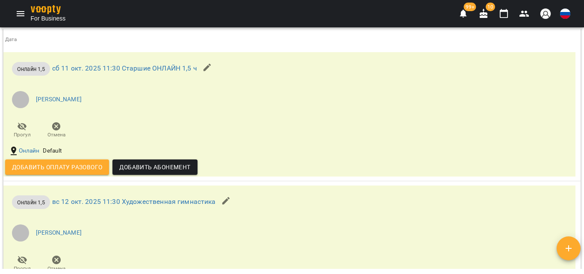
scroll to position [750, 0]
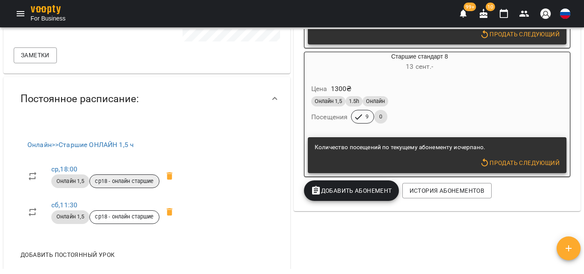
scroll to position [256, 0]
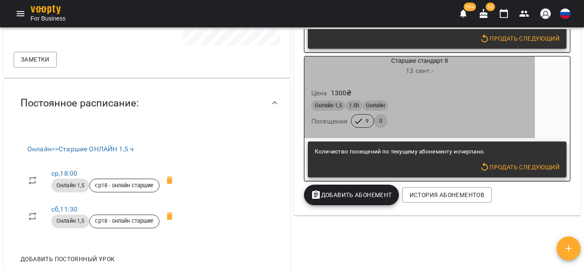
click at [384, 109] on span "Онлайн" at bounding box center [376, 106] width 26 height 8
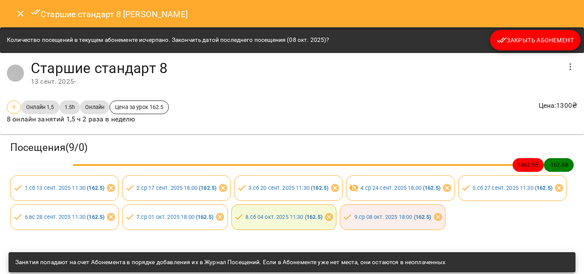
scroll to position [43, 0]
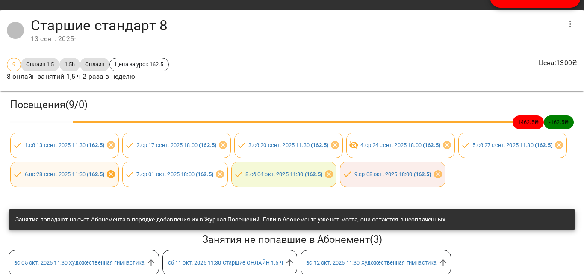
click at [115, 173] on icon at bounding box center [111, 174] width 9 height 9
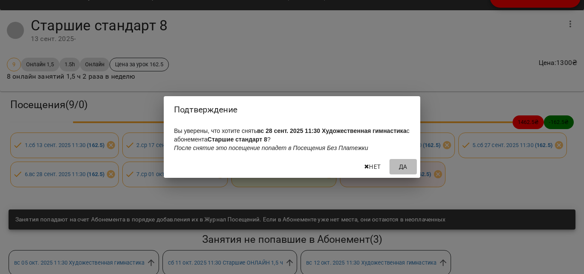
click at [415, 171] on button "Да" at bounding box center [403, 166] width 27 height 15
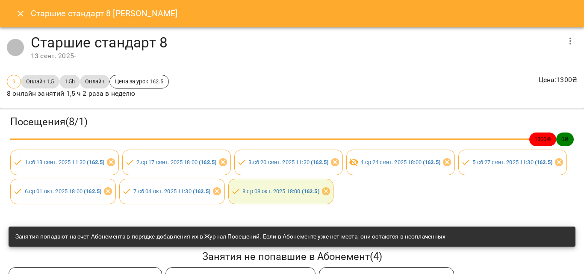
click at [562, 46] on button "button" at bounding box center [570, 41] width 21 height 21
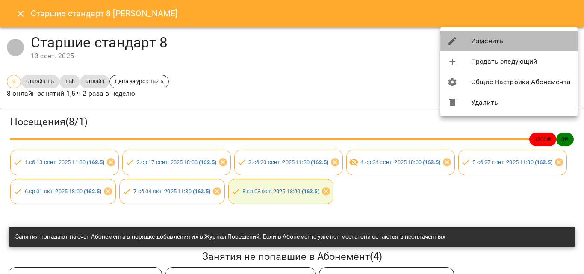
click at [497, 47] on li "Изменить" at bounding box center [508, 41] width 137 height 21
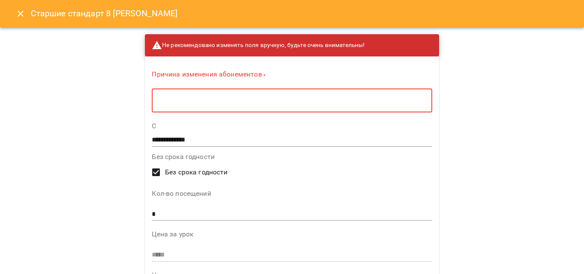
click at [158, 103] on textarea at bounding box center [292, 101] width 268 height 8
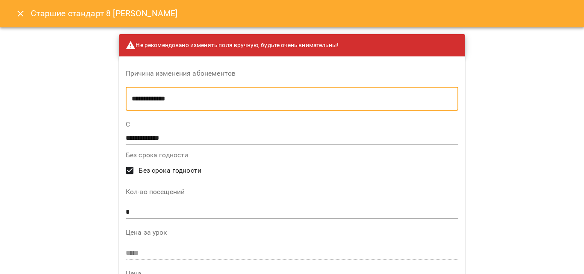
type textarea "**********"
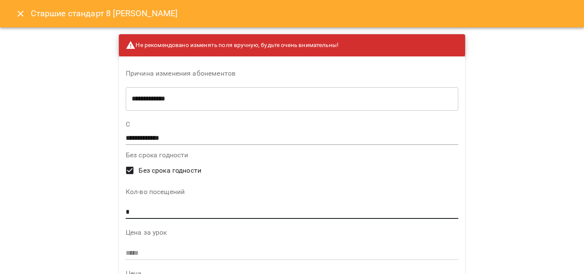
click at [179, 207] on input "*" at bounding box center [292, 213] width 333 height 14
type input "*"
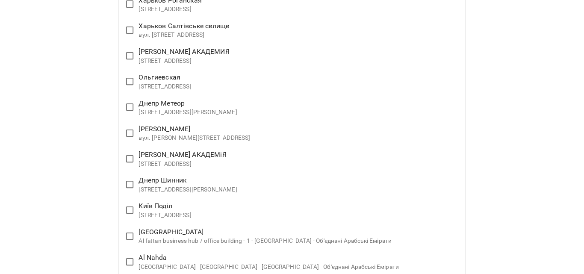
scroll to position [1813, 0]
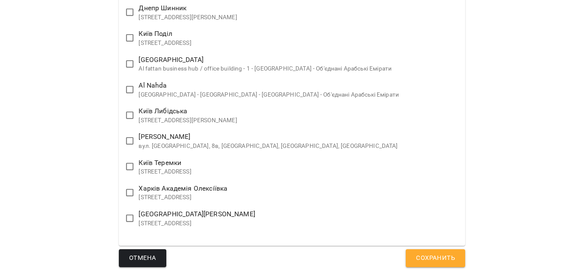
click at [445, 262] on span "Сохранить" at bounding box center [435, 258] width 39 height 11
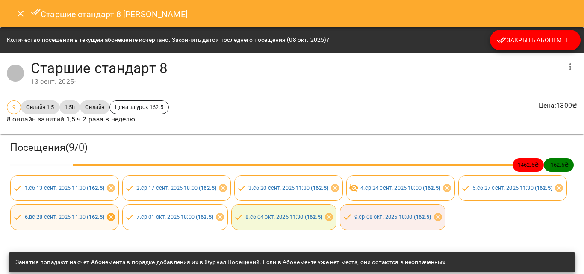
click at [115, 217] on icon at bounding box center [111, 217] width 9 height 9
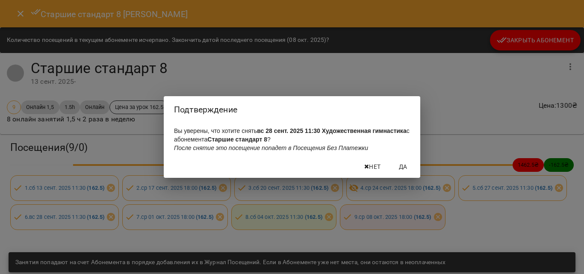
click at [395, 168] on span "Да" at bounding box center [403, 167] width 21 height 10
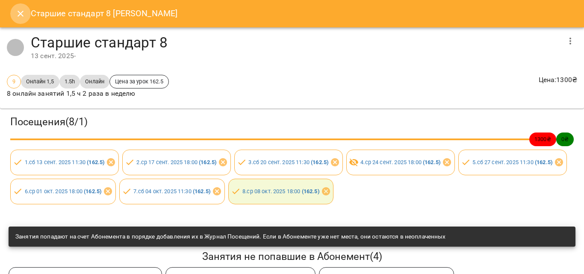
click at [23, 13] on icon "Close" at bounding box center [20, 14] width 10 height 10
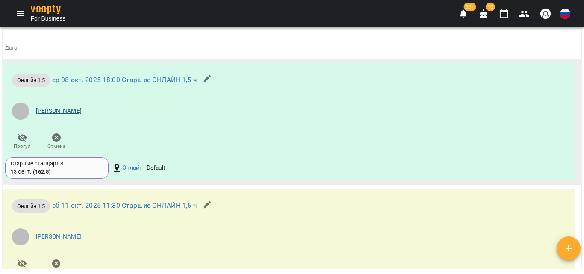
scroll to position [598, 0]
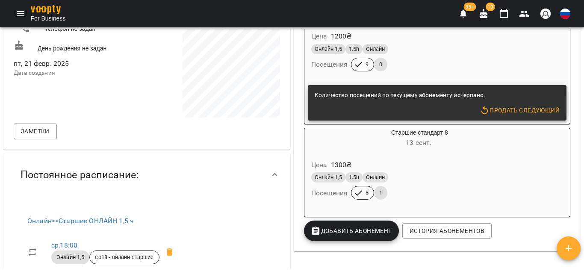
scroll to position [214, 0]
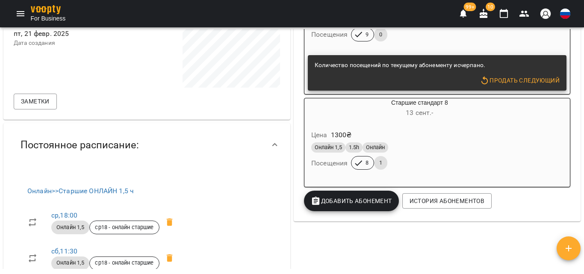
click at [437, 149] on div "Онлайн 1,5 1.5h Онлайн" at bounding box center [419, 147] width 217 height 10
click at [438, 114] on body "For Business 99+ 10 Мои Клиенты / [PERSON_NAME] [PERSON_NAME] ср18 - онлайн ста…" at bounding box center [292, 150] width 584 height 301
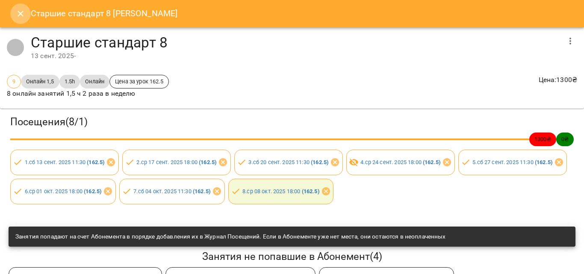
click at [20, 10] on icon "Close" at bounding box center [20, 14] width 10 height 10
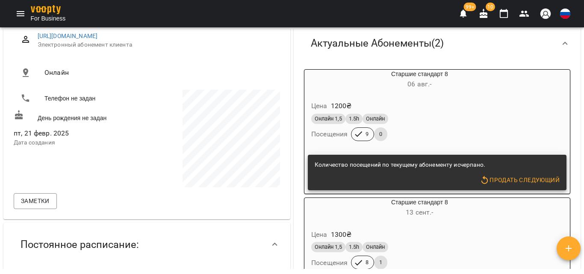
scroll to position [0, 0]
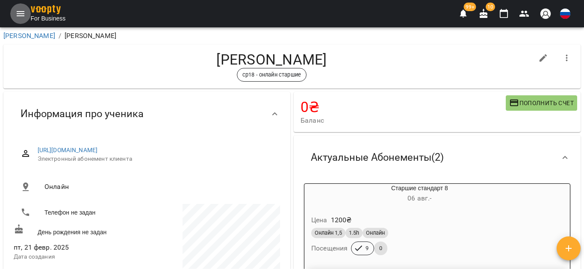
click at [12, 15] on button "Menu" at bounding box center [20, 13] width 21 height 21
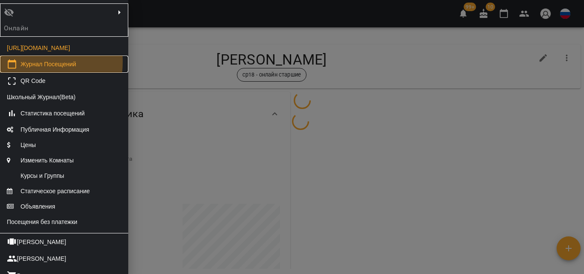
click at [6, 70] on link "Журнал Посещений" at bounding box center [64, 64] width 128 height 17
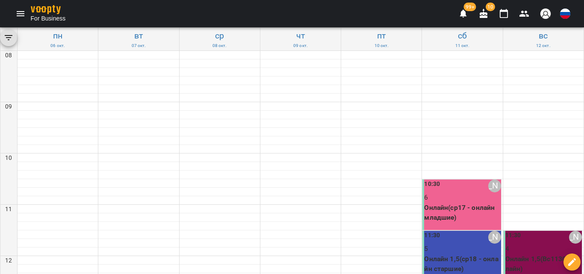
scroll to position [86, 0]
click at [452, 254] on p "Онлайн 1,5(ср18 - онлайн старшие)" at bounding box center [462, 264] width 77 height 20
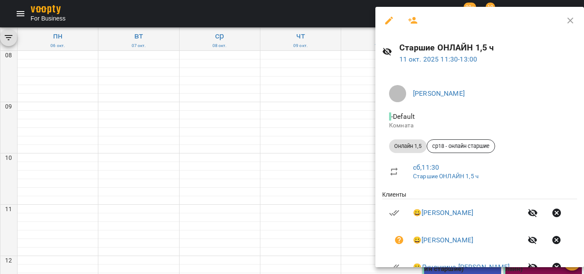
click at [411, 18] on icon "button" at bounding box center [413, 20] width 10 height 10
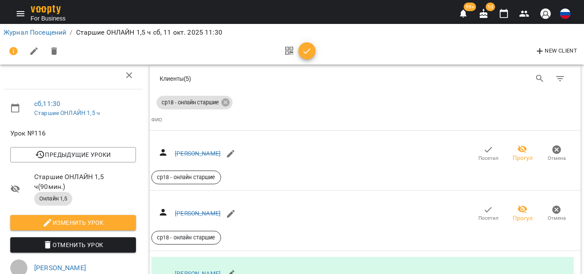
scroll to position [214, 0]
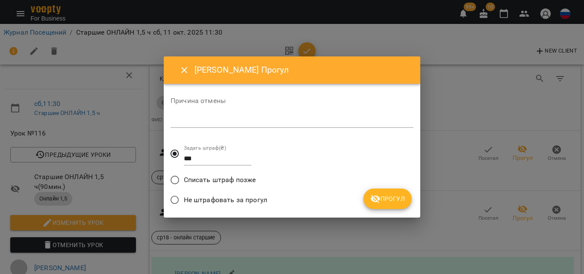
click at [245, 176] on span "Списать штраф позже" at bounding box center [220, 180] width 72 height 10
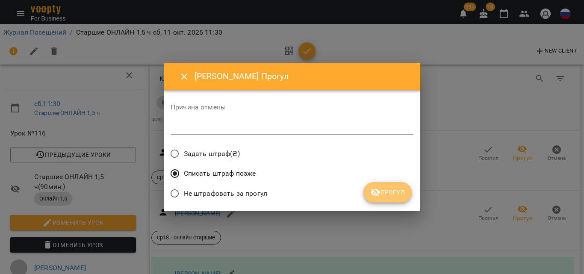
click at [386, 188] on span "Прогул" at bounding box center [387, 192] width 35 height 10
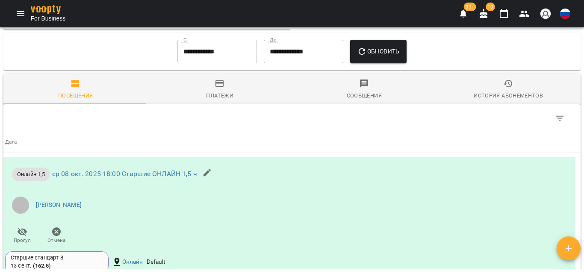
scroll to position [428, 0]
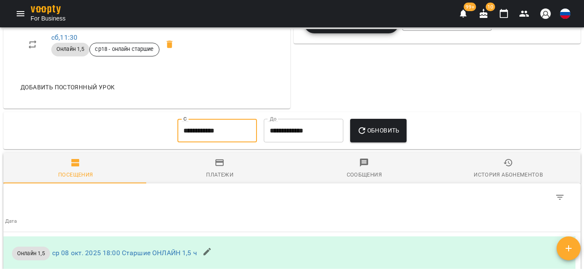
click at [213, 143] on input "**********" at bounding box center [217, 131] width 80 height 24
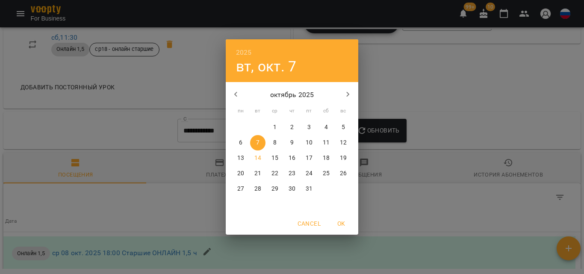
click at [229, 91] on button "button" at bounding box center [236, 94] width 21 height 21
click at [243, 127] on span "1" at bounding box center [240, 127] width 15 height 9
type input "**********"
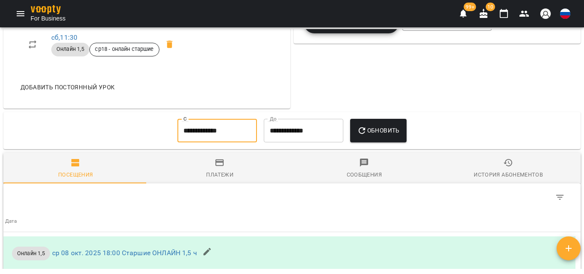
click at [400, 136] on span "Обновить" at bounding box center [378, 130] width 43 height 10
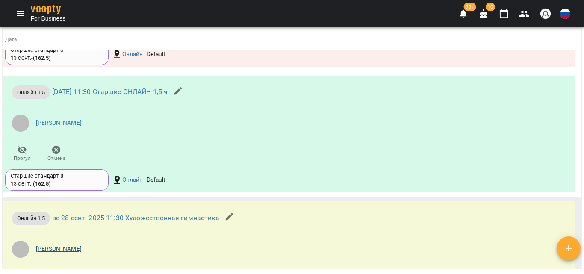
scroll to position [1404, 0]
